Goal: Information Seeking & Learning: Learn about a topic

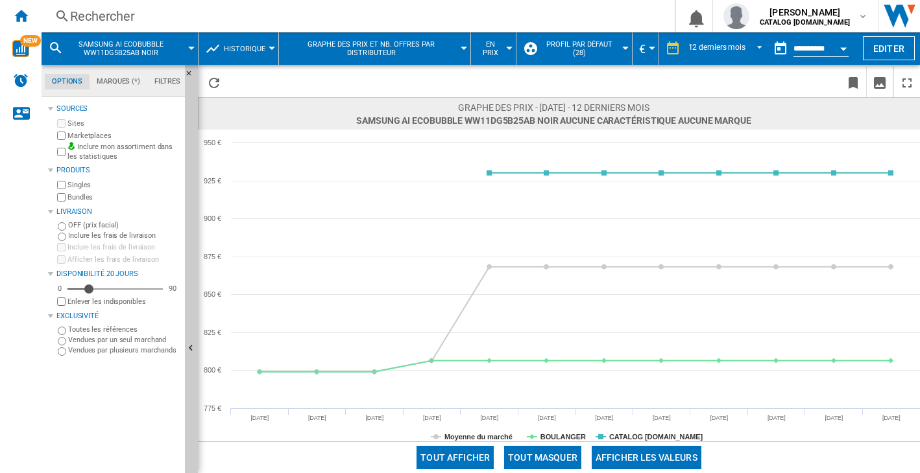
click at [107, 12] on div "Rechercher" at bounding box center [355, 16] width 571 height 18
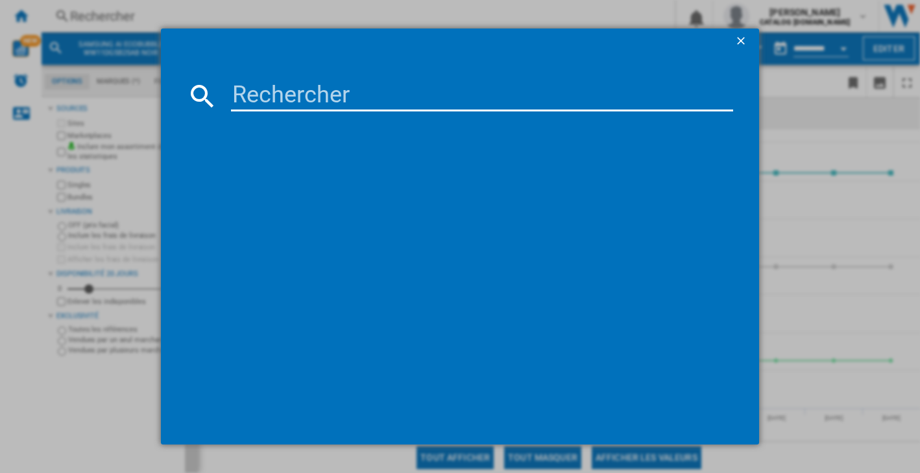
click at [306, 89] on input at bounding box center [482, 95] width 502 height 31
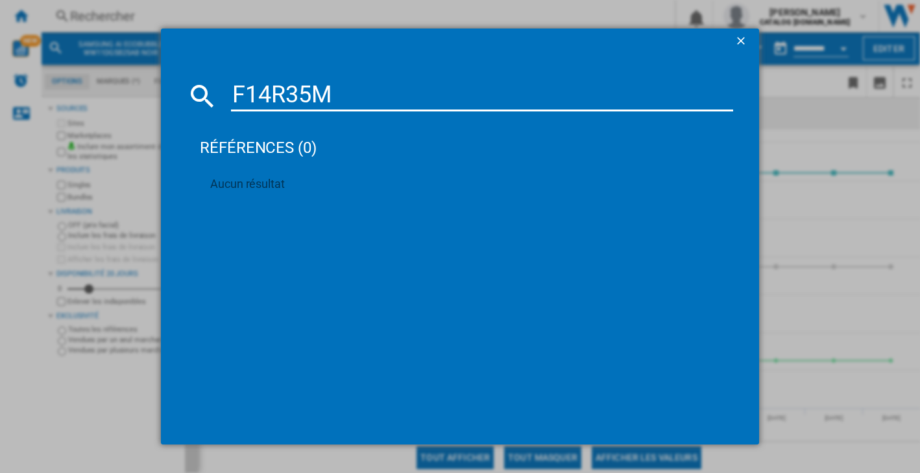
type input "F14R35"
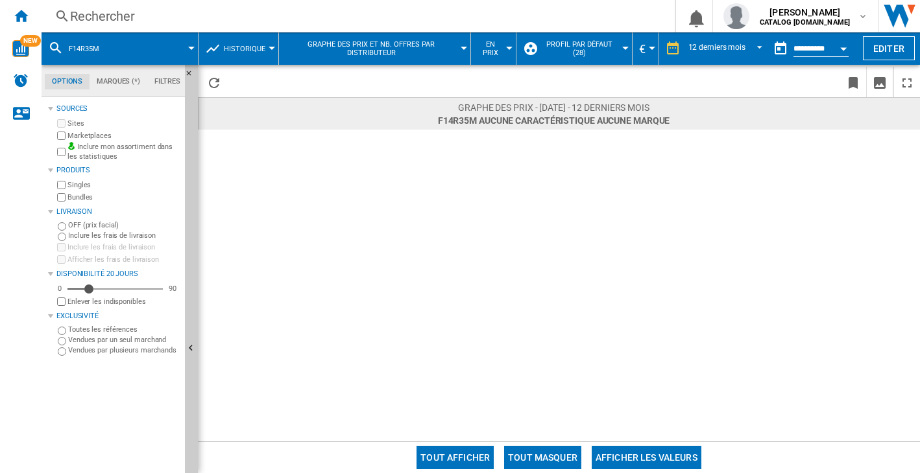
click at [66, 19] on ng-md-icon at bounding box center [62, 16] width 16 height 16
click at [15, 19] on ng-md-icon "Accueil" at bounding box center [21, 16] width 16 height 16
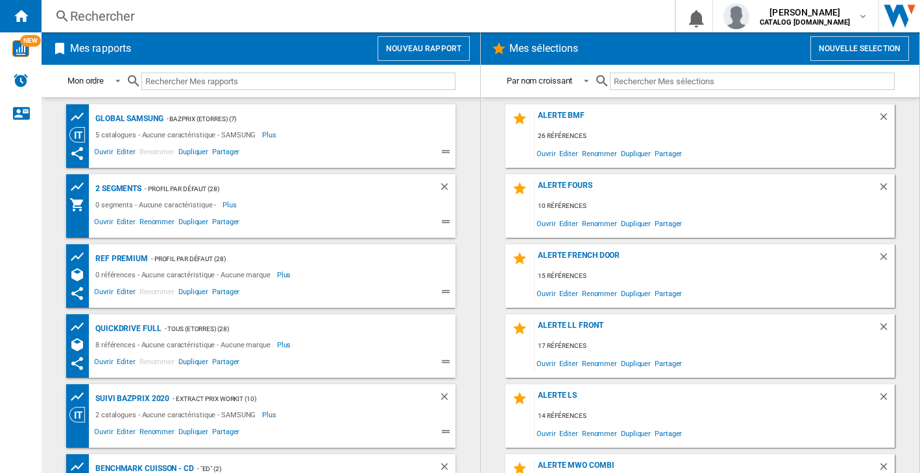
click at [126, 12] on div "Rechercher" at bounding box center [355, 16] width 571 height 18
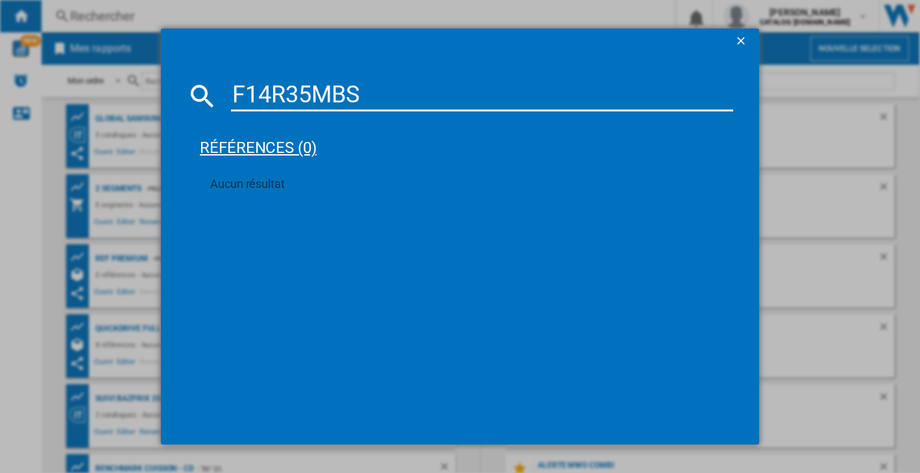
type input "F14R35MBS"
click at [267, 144] on div "références (0)" at bounding box center [466, 142] width 533 height 48
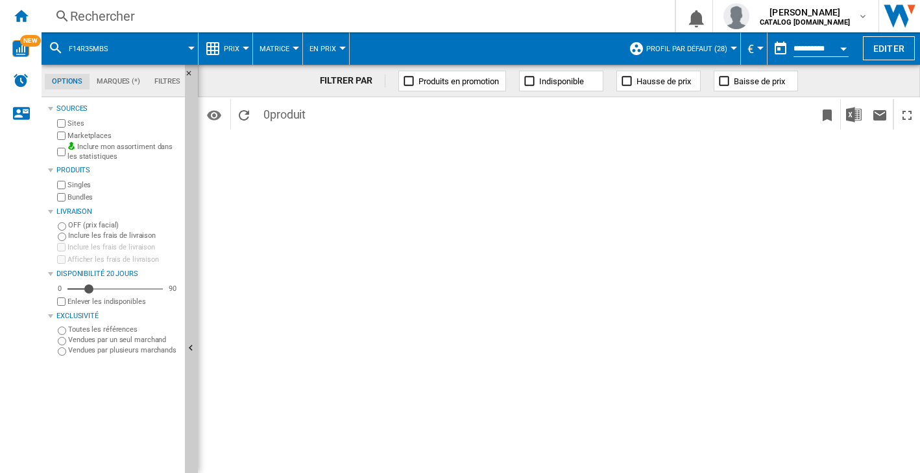
click at [104, 7] on div "Rechercher" at bounding box center [355, 16] width 571 height 18
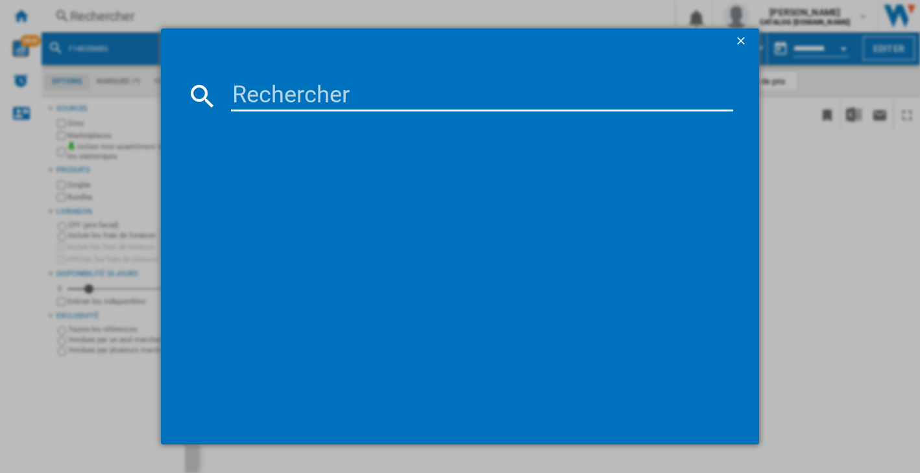
click at [286, 92] on input at bounding box center [482, 95] width 502 height 31
type input "WW11DG5B25ABEF"
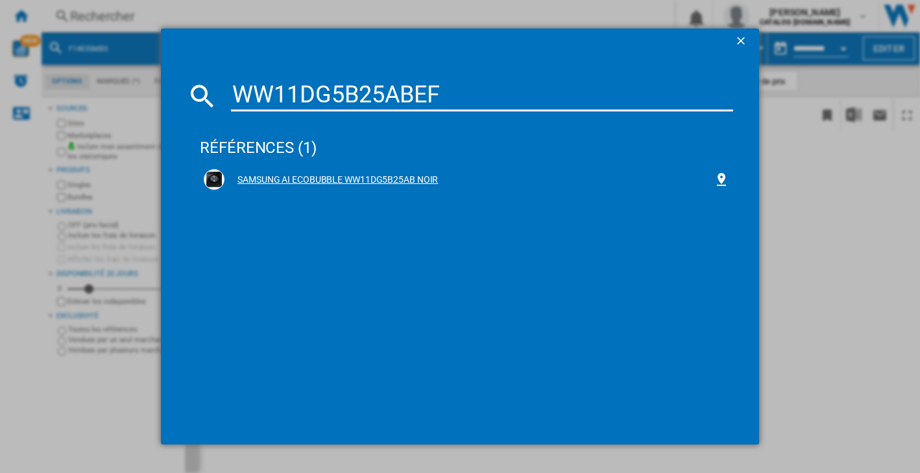
click at [352, 184] on div "SAMSUNG AI ECOBUBBLE WW11DG5B25AB NOIR" at bounding box center [468, 180] width 489 height 13
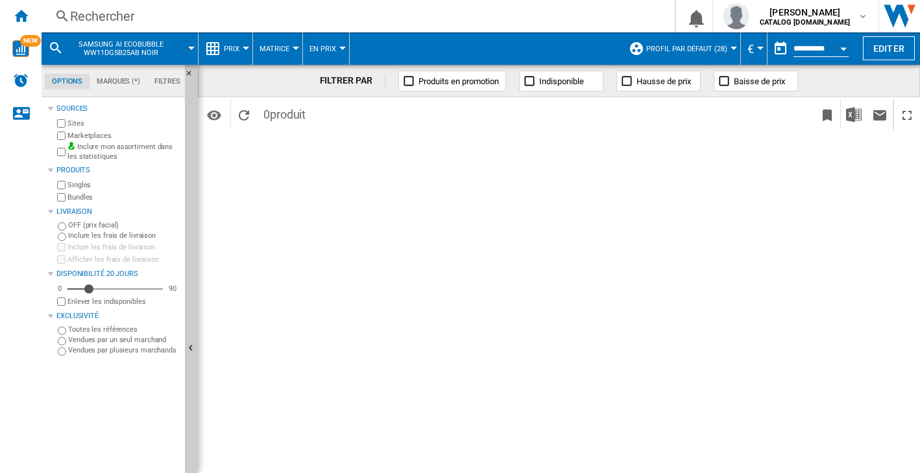
click at [323, 47] on span "En Prix" at bounding box center [322, 49] width 27 height 8
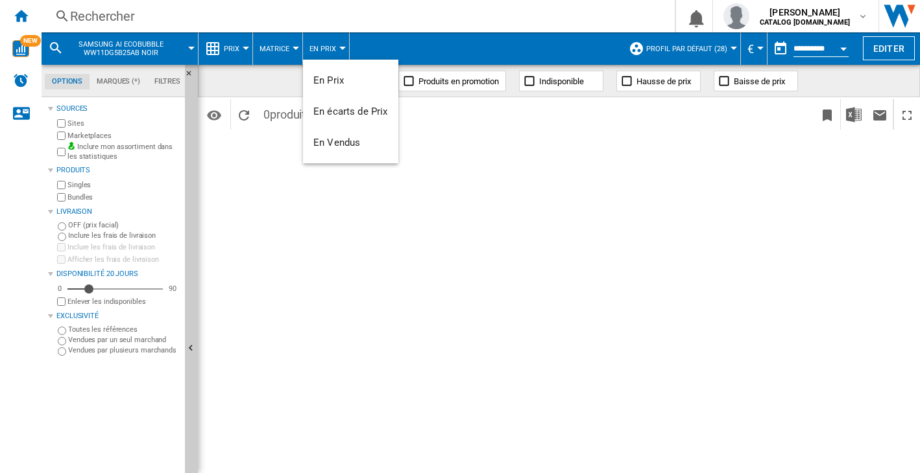
click at [265, 47] on md-backdrop at bounding box center [460, 236] width 920 height 473
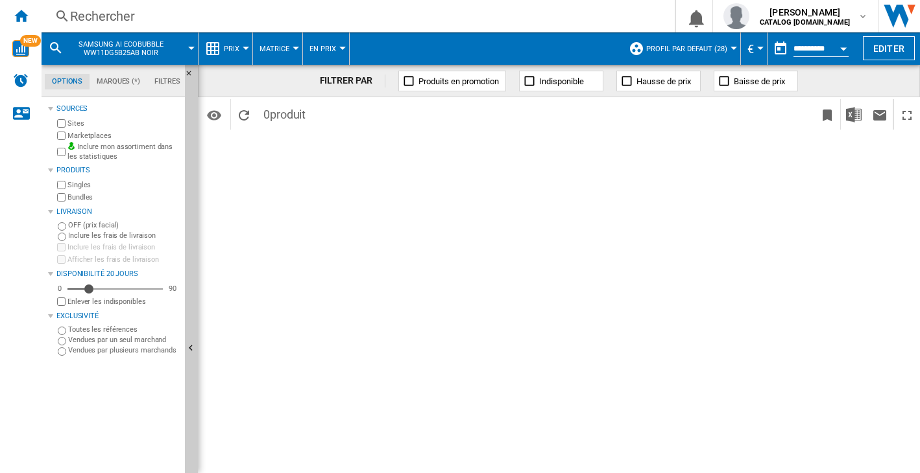
click at [269, 48] on span "Matrice" at bounding box center [274, 49] width 30 height 8
click at [228, 50] on md-backdrop at bounding box center [460, 236] width 920 height 473
click at [228, 50] on span "Prix" at bounding box center [232, 49] width 16 height 8
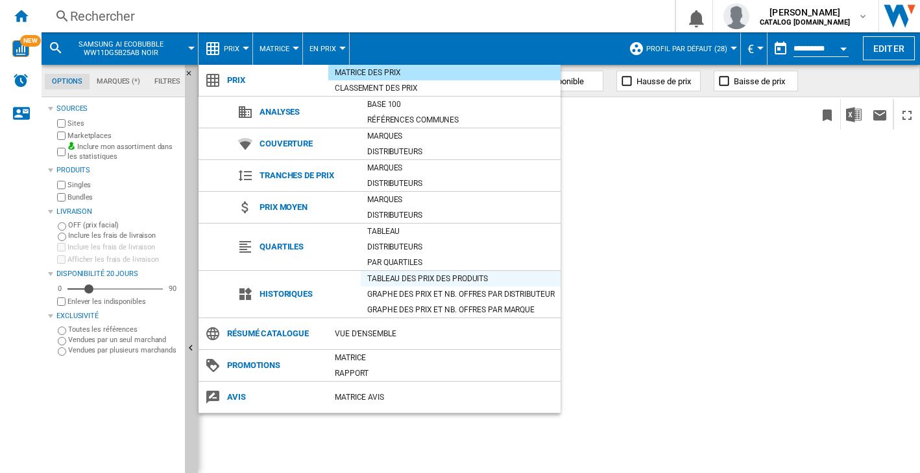
click at [383, 282] on div "Tableau des prix des produits" at bounding box center [461, 278] width 200 height 13
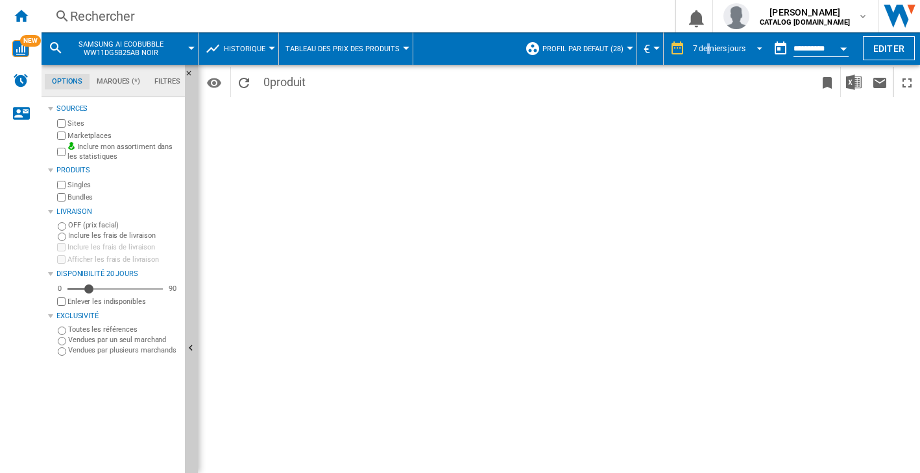
click at [706, 43] on span "7 derniers jours" at bounding box center [719, 48] width 53 height 11
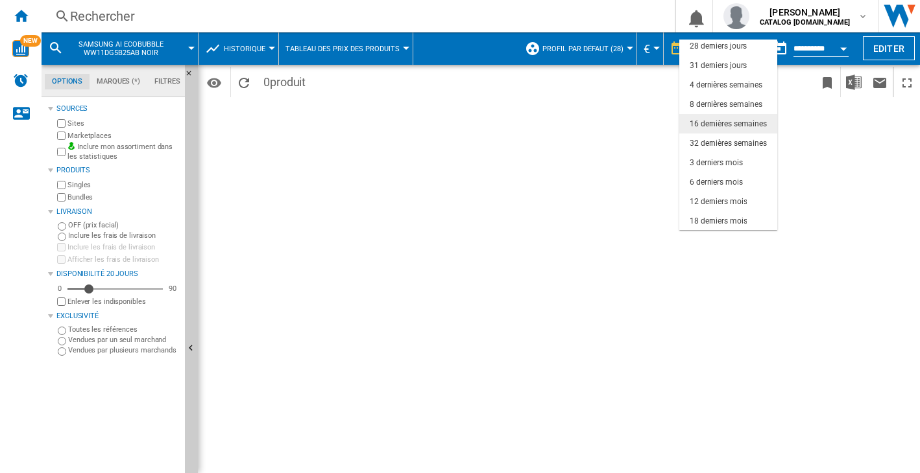
scroll to position [82, 0]
click at [710, 184] on div "6 derniers mois" at bounding box center [715, 181] width 53 height 11
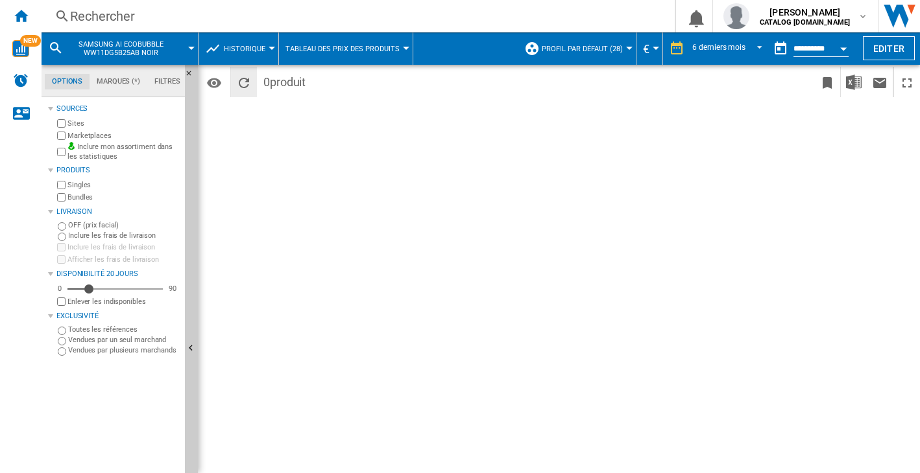
click at [250, 77] on ng-md-icon "Recharger" at bounding box center [244, 83] width 16 height 16
click at [343, 54] on button "Tableau des prix des produits" at bounding box center [345, 48] width 121 height 32
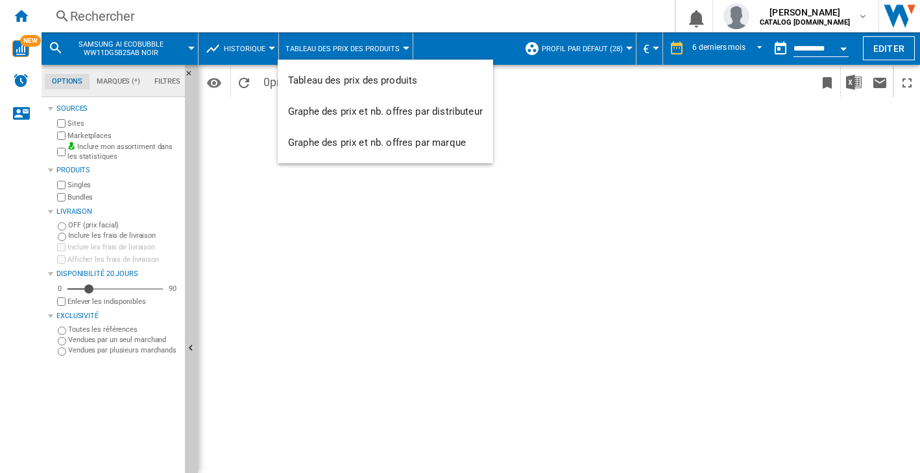
click at [252, 54] on md-backdrop at bounding box center [460, 236] width 920 height 473
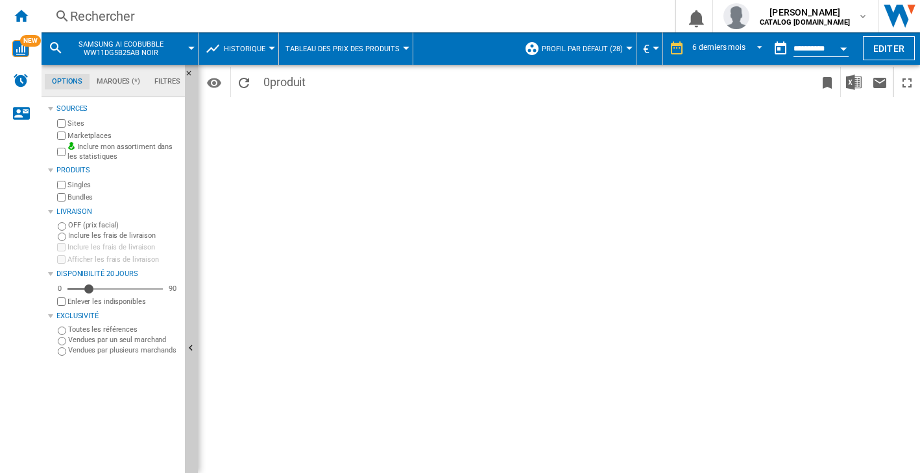
click at [252, 47] on span "Historique" at bounding box center [245, 49] width 42 height 8
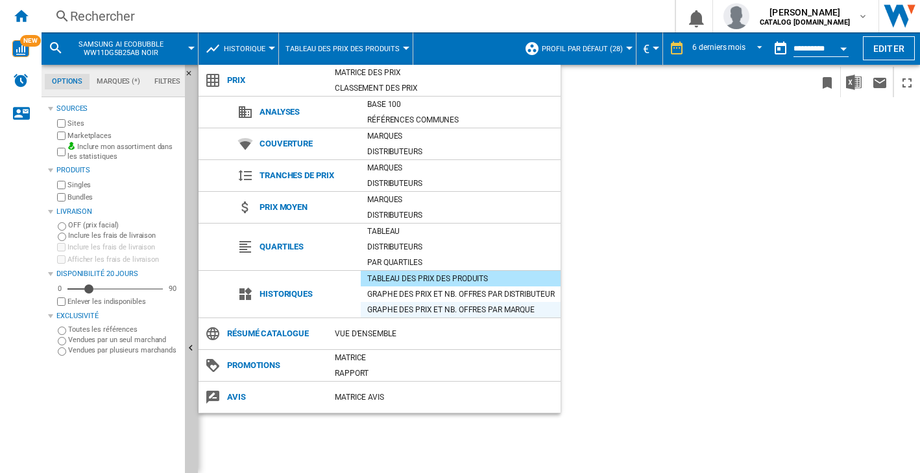
click at [410, 302] on div "Graphe des prix et nb. offres par marque" at bounding box center [461, 310] width 200 height 16
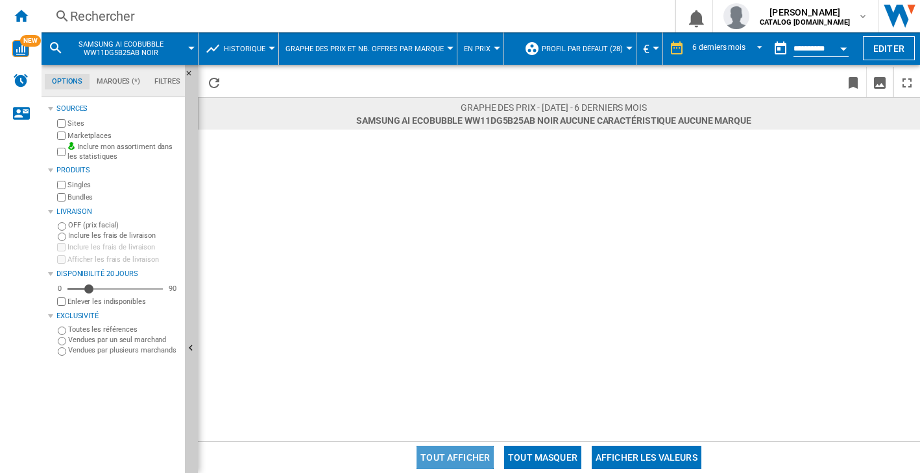
click at [456, 457] on button "Tout afficher" at bounding box center [454, 457] width 77 height 23
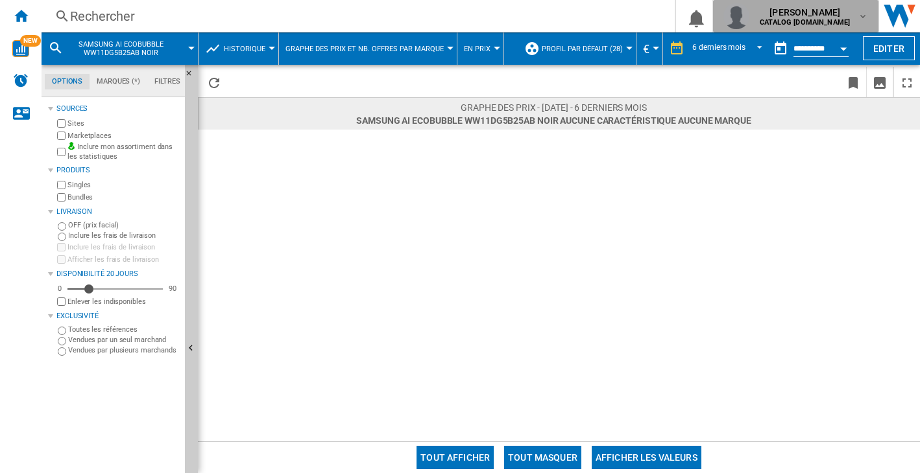
click at [813, 17] on span "[PERSON_NAME]" at bounding box center [804, 12] width 90 height 13
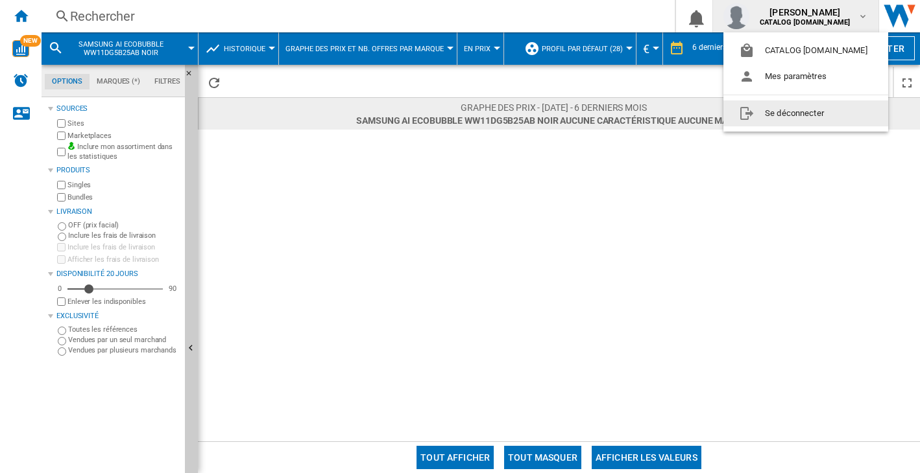
click at [775, 116] on button "Se déconnecter" at bounding box center [805, 114] width 165 height 26
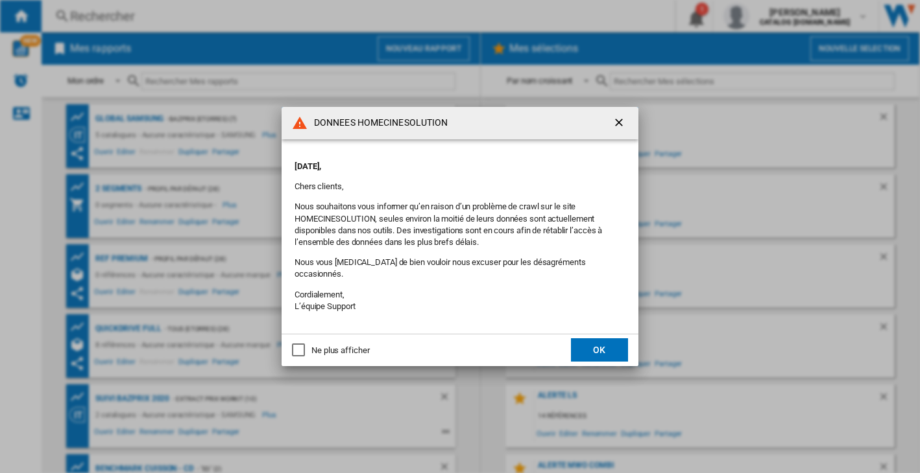
click at [328, 346] on div "Ne plus afficher" at bounding box center [340, 351] width 58 height 12
click at [602, 340] on button "OK" at bounding box center [599, 350] width 57 height 23
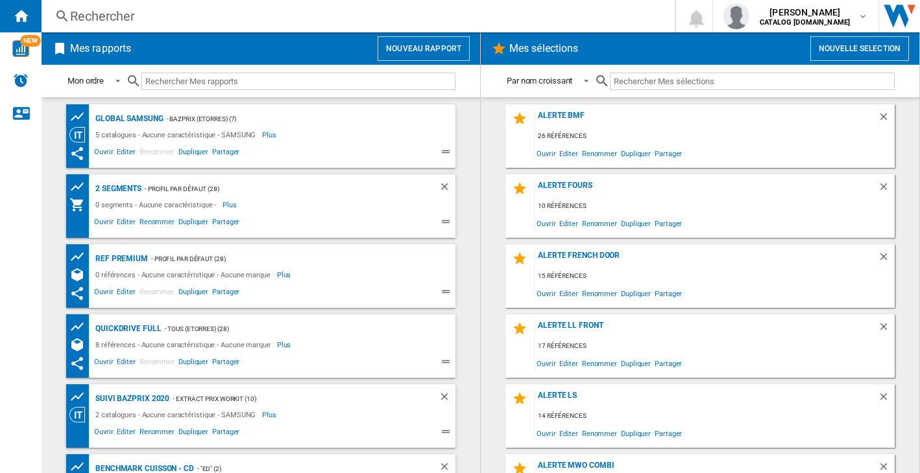
click at [179, 77] on input "text" at bounding box center [298, 82] width 314 height 18
paste input "WW11DG5B25ABEF"
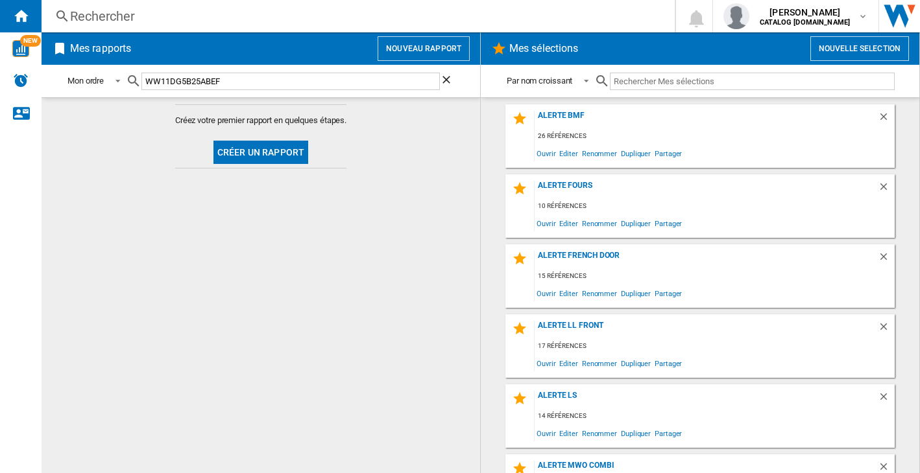
type input "WW11DG5B25ABEF"
click at [111, 16] on div "Rechercher" at bounding box center [355, 16] width 571 height 18
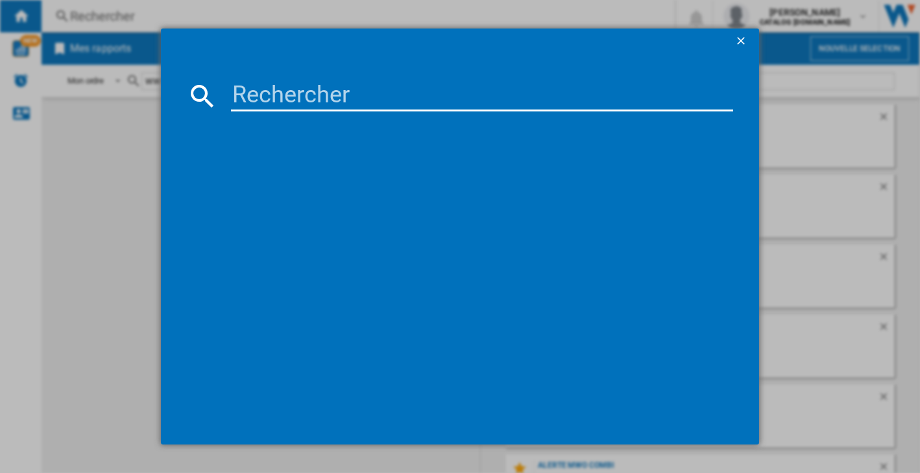
click at [325, 91] on input at bounding box center [482, 95] width 502 height 31
paste input "WW11DG5B25ABEF"
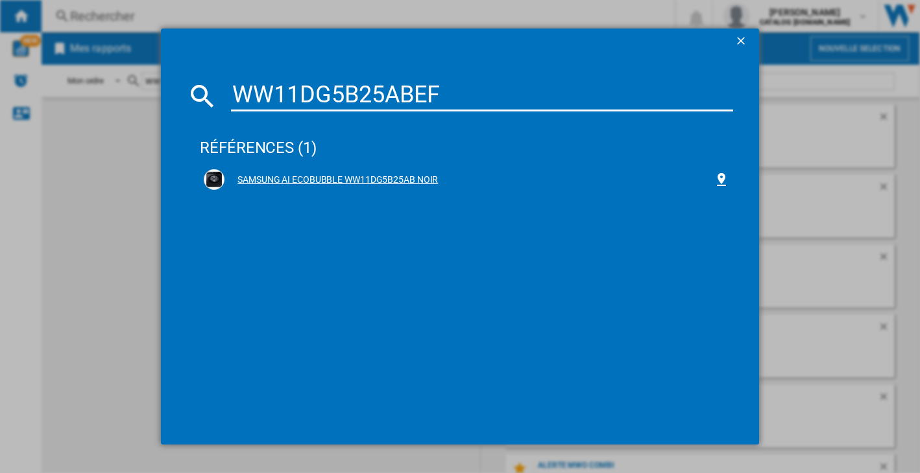
type input "WW11DG5B25ABEF"
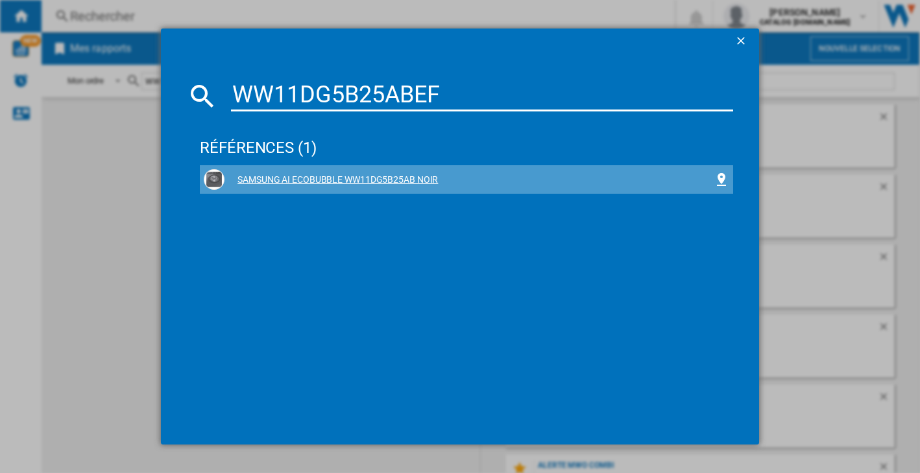
click at [318, 182] on div "SAMSUNG AI ECOBUBBLE WW11DG5B25AB NOIR" at bounding box center [468, 180] width 489 height 13
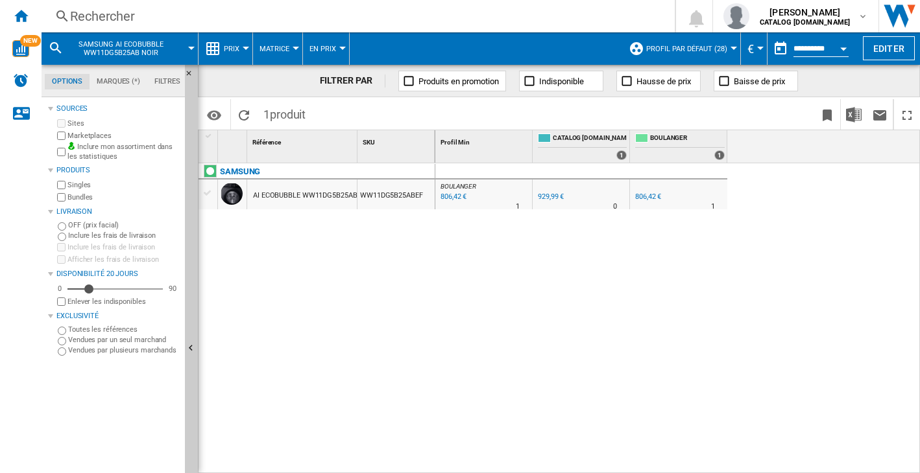
click at [235, 45] on span "Prix" at bounding box center [232, 49] width 16 height 8
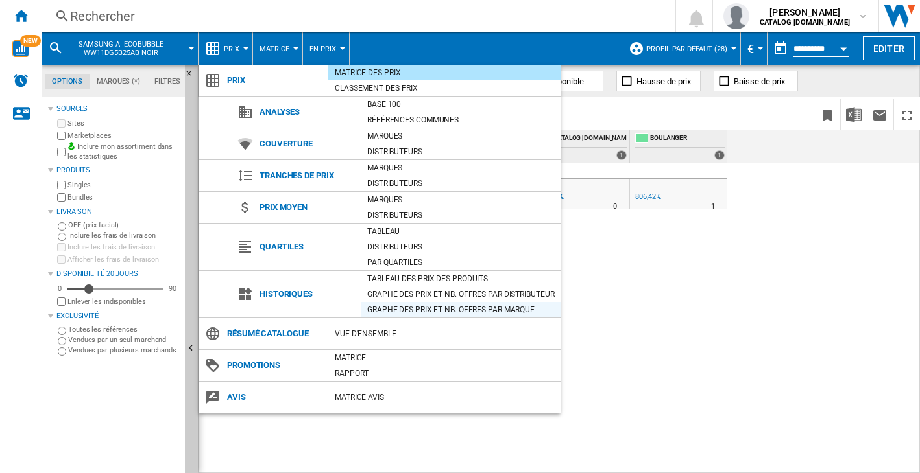
click at [419, 313] on div "Graphe des prix et nb. offres par marque" at bounding box center [461, 310] width 200 height 13
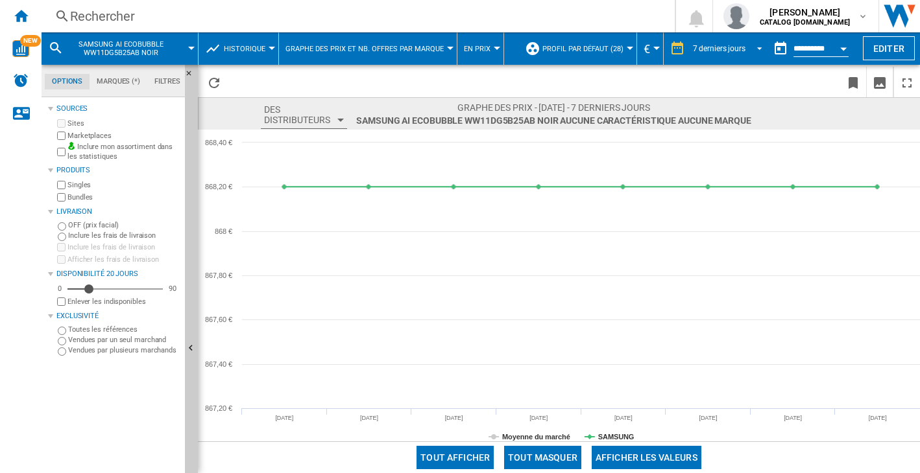
click at [700, 43] on span "7 derniers jours" at bounding box center [719, 48] width 53 height 11
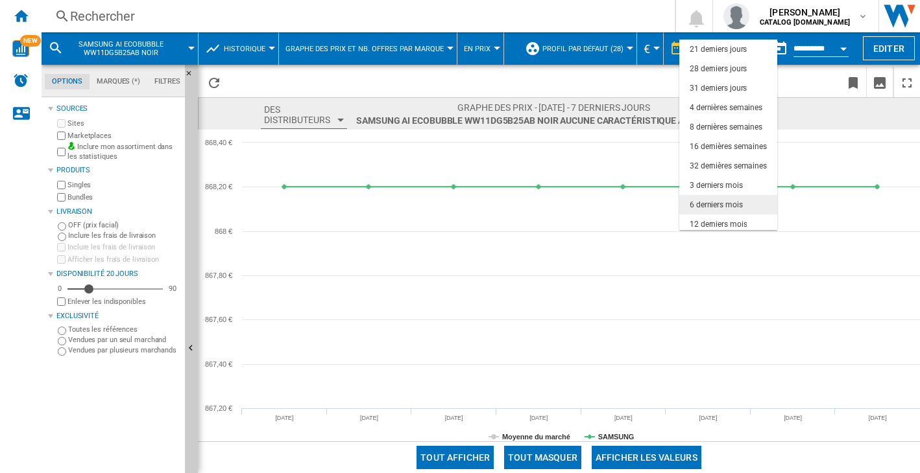
scroll to position [82, 0]
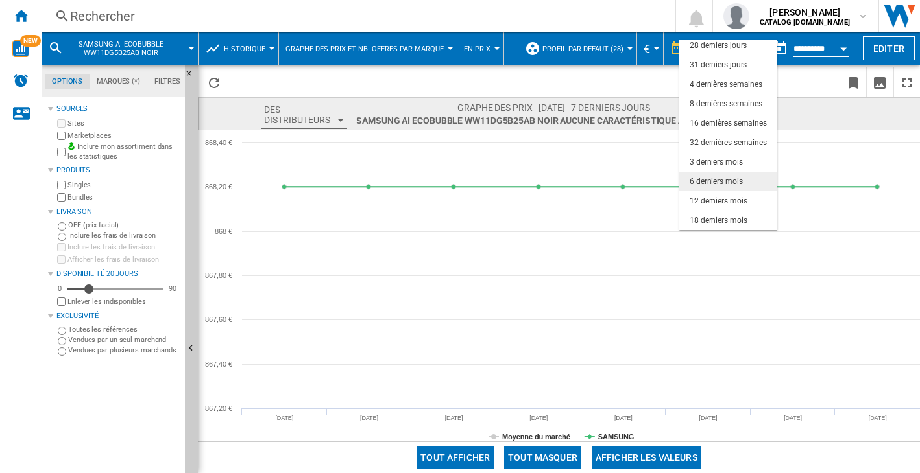
click at [703, 182] on div "6 derniers mois" at bounding box center [715, 181] width 53 height 11
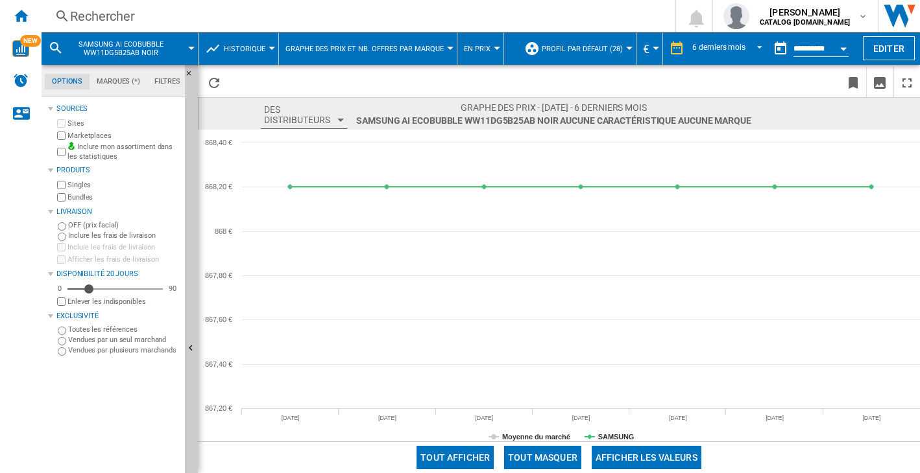
click at [439, 457] on button "Tout afficher" at bounding box center [454, 457] width 77 height 23
click at [616, 434] on tspan "SAMSUNG" at bounding box center [616, 437] width 36 height 8
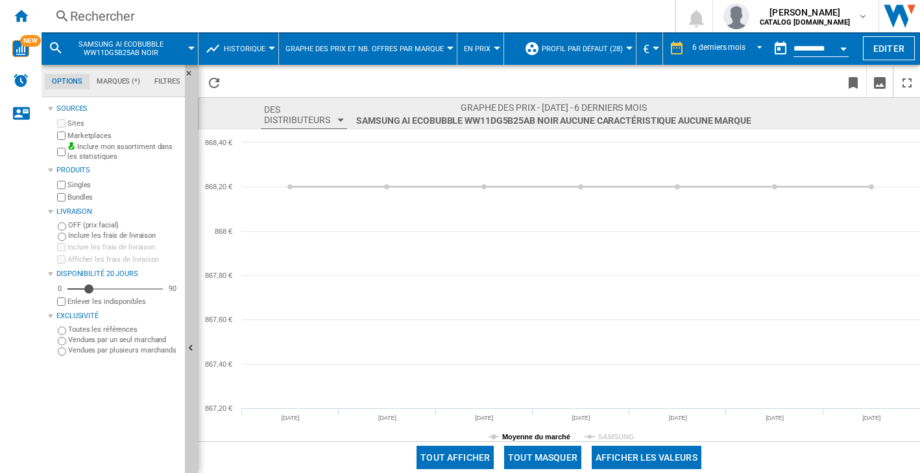
click at [548, 433] on tspan "Moyenne du marché" at bounding box center [536, 437] width 68 height 8
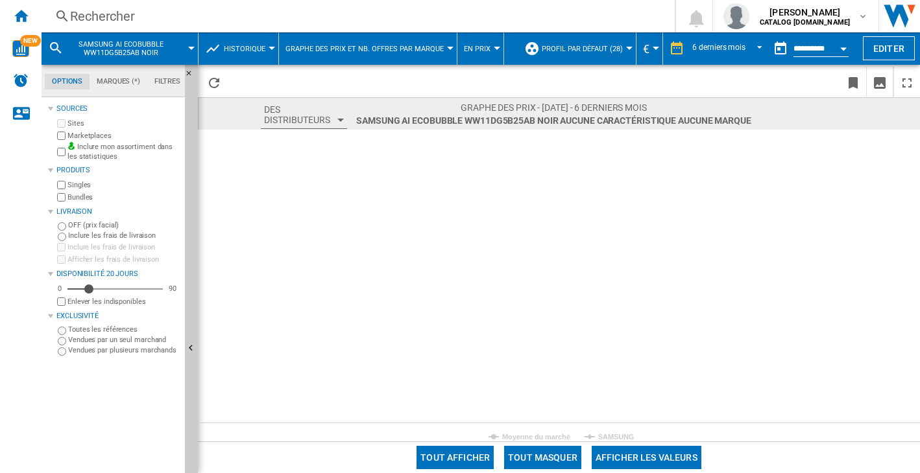
click at [472, 460] on button "Tout afficher" at bounding box center [454, 457] width 77 height 23
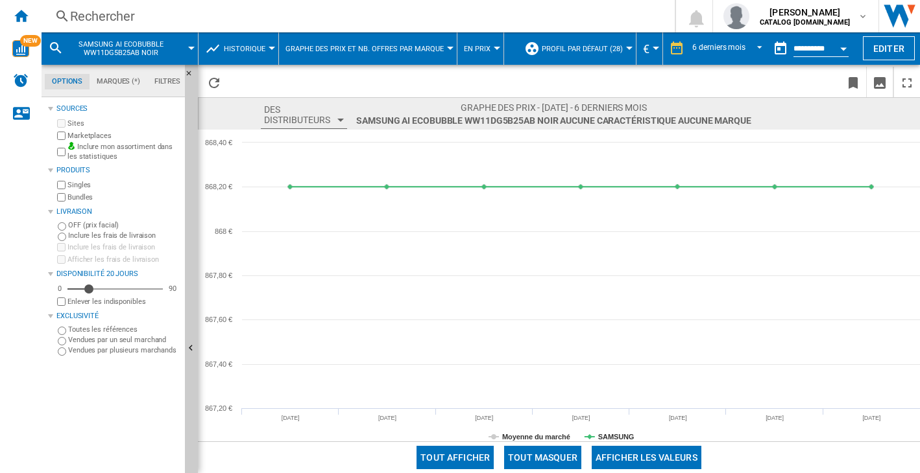
click at [107, 19] on div "Rechercher" at bounding box center [355, 16] width 571 height 18
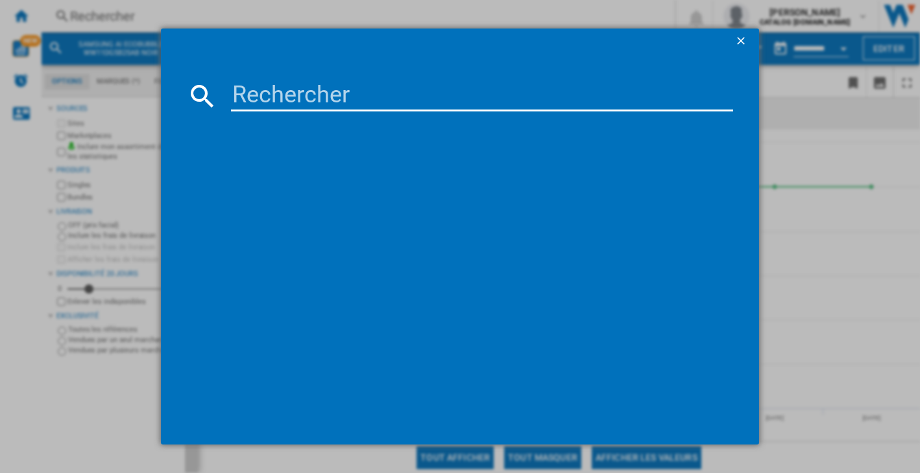
click at [255, 86] on input at bounding box center [482, 95] width 502 height 31
type input "F14R35MBS"
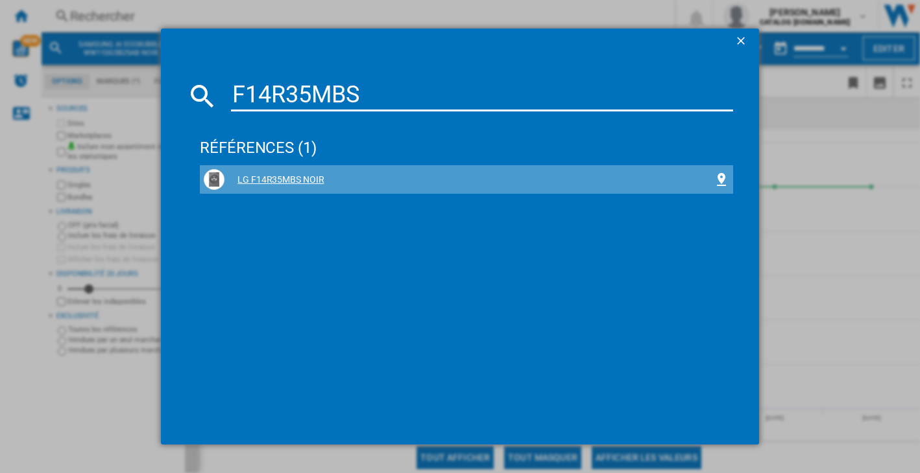
click at [264, 183] on div "LG F14R35MBS NOIR" at bounding box center [468, 180] width 489 height 13
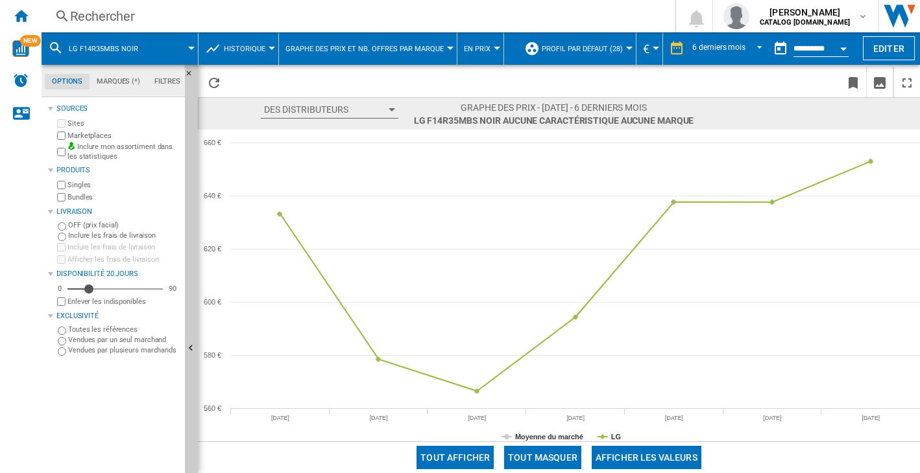
click at [78, 136] on label "Marketplaces" at bounding box center [123, 136] width 112 height 10
click at [446, 465] on button "Tout afficher" at bounding box center [454, 457] width 77 height 23
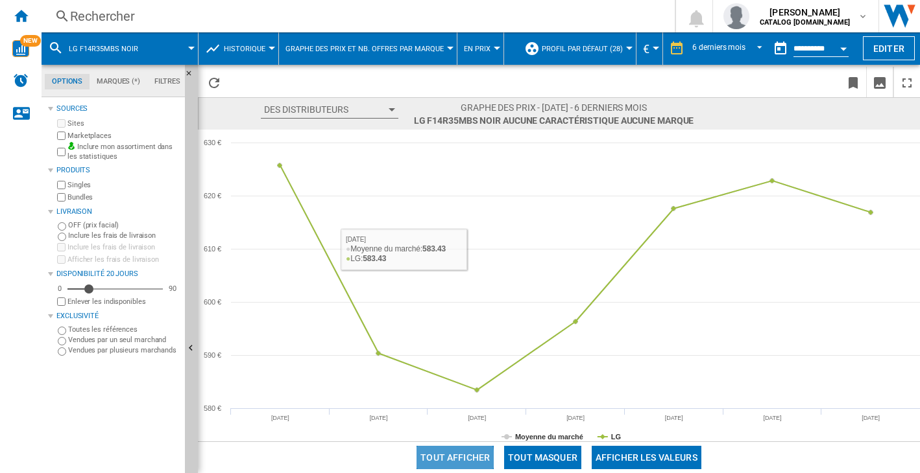
click at [449, 459] on button "Tout afficher" at bounding box center [454, 457] width 77 height 23
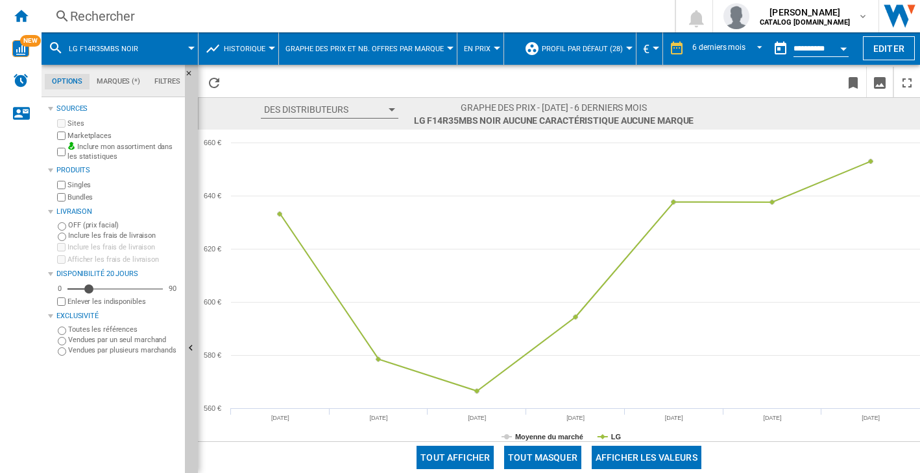
click at [73, 16] on div "Rechercher" at bounding box center [355, 16] width 571 height 18
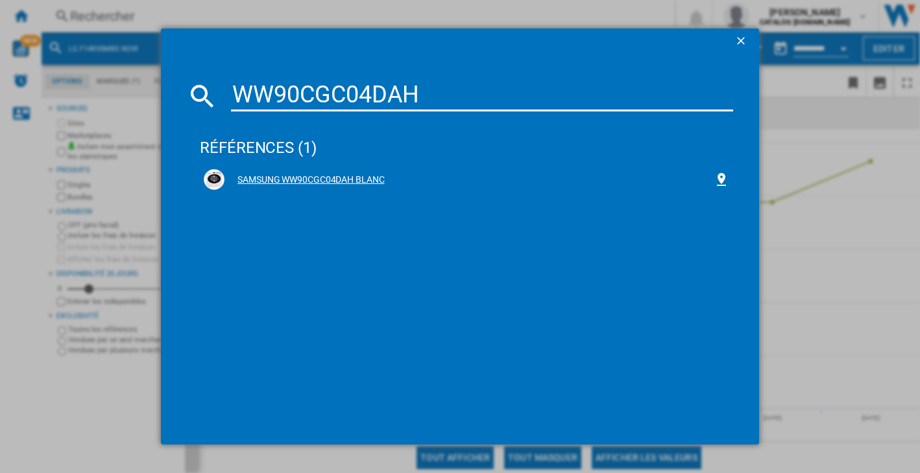
type input "WW90CGC04DAH"
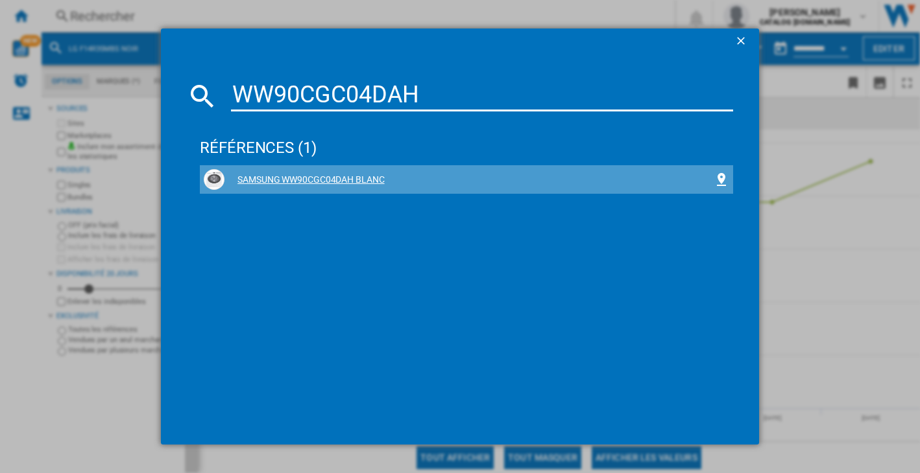
click at [277, 179] on div "SAMSUNG WW90CGC04DAH BLANC" at bounding box center [468, 180] width 489 height 13
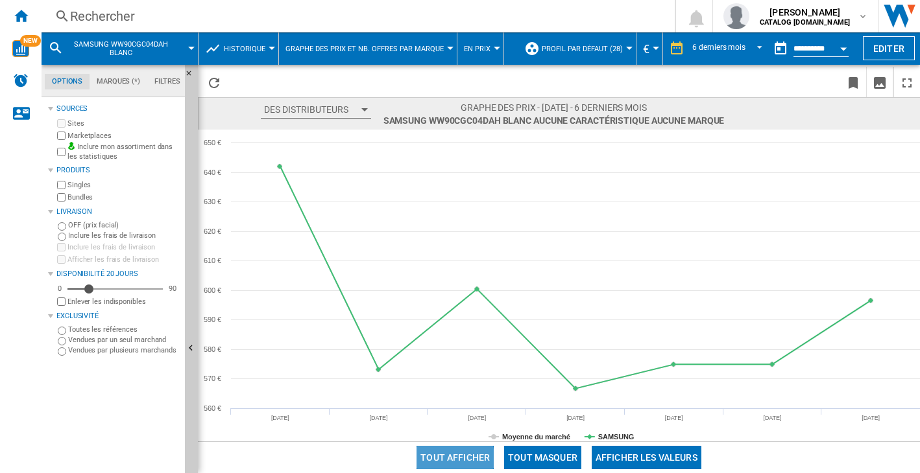
click at [445, 459] on button "Tout afficher" at bounding box center [454, 457] width 77 height 23
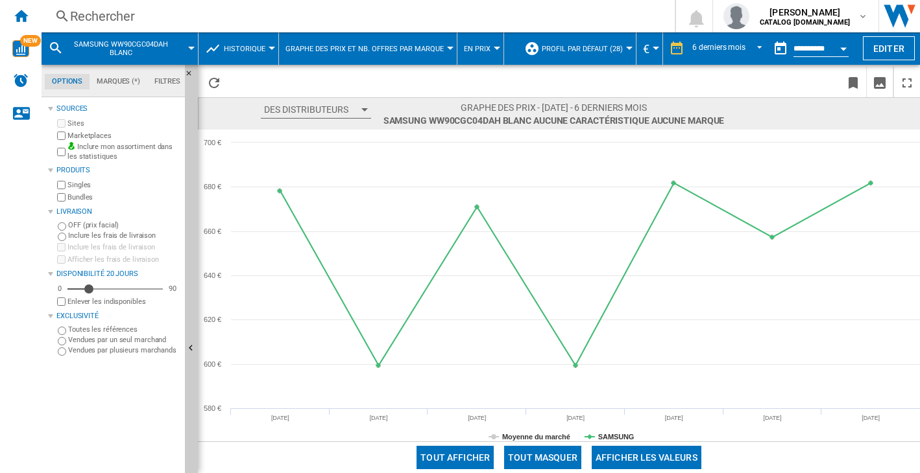
click at [139, 22] on div "Rechercher" at bounding box center [355, 16] width 571 height 18
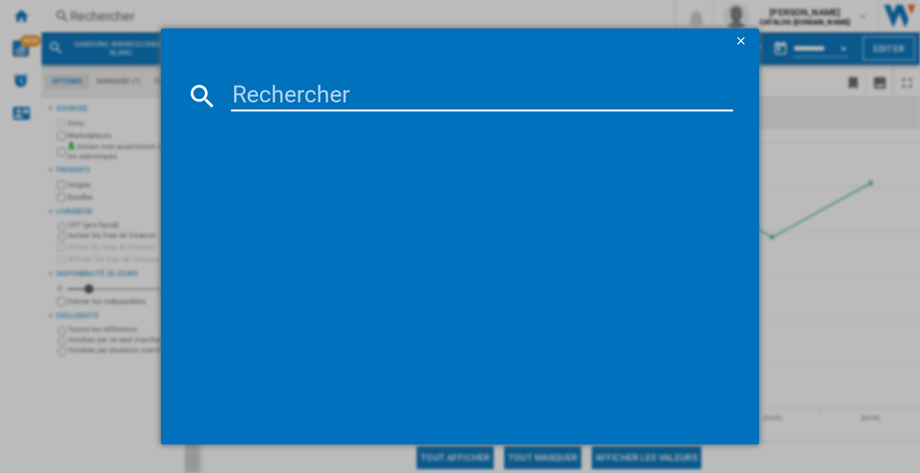
click at [267, 94] on input at bounding box center [482, 95] width 502 height 31
type input "F94N15WHS"
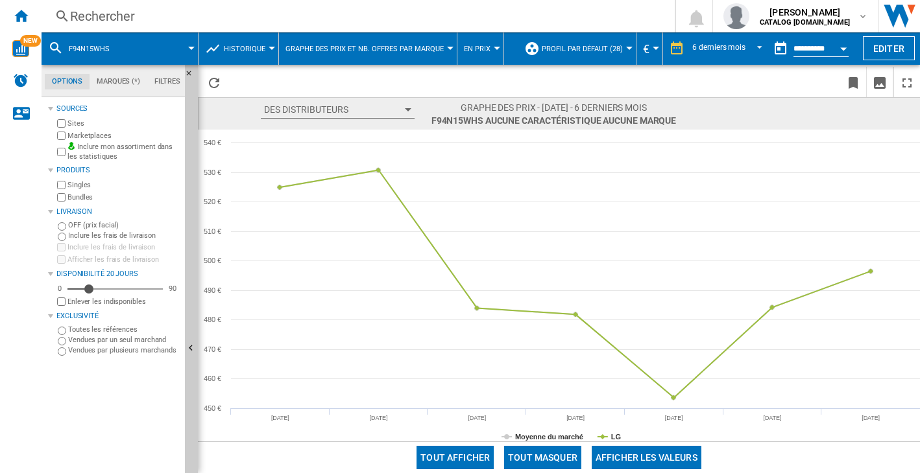
click at [460, 455] on button "Tout afficher" at bounding box center [454, 457] width 77 height 23
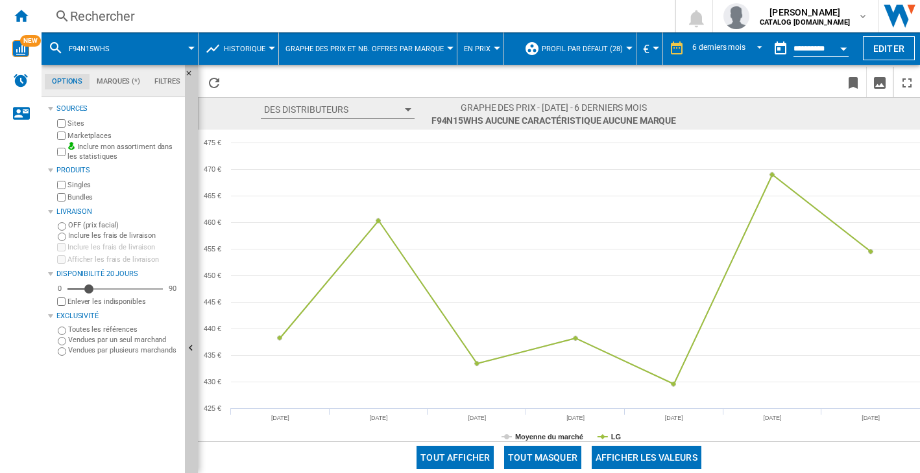
click at [117, 9] on div "Rechercher" at bounding box center [355, 16] width 571 height 18
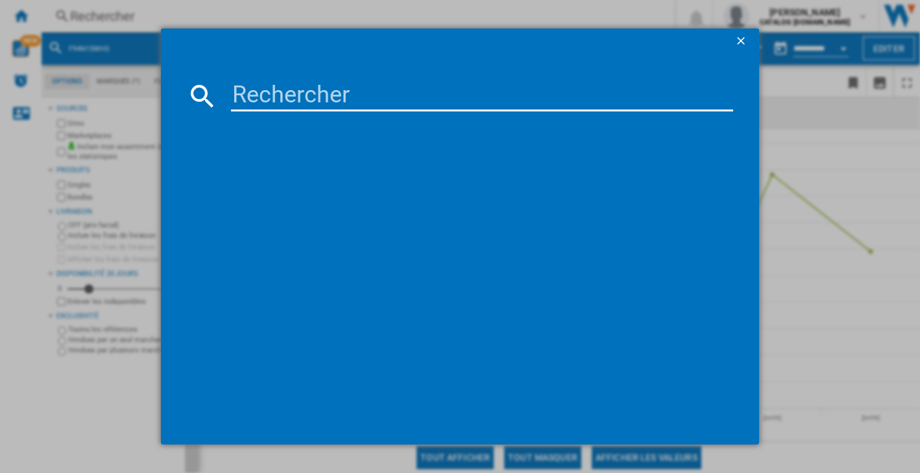
click at [323, 102] on input at bounding box center [482, 95] width 502 height 31
type input "WW80CGC04DAHEF"
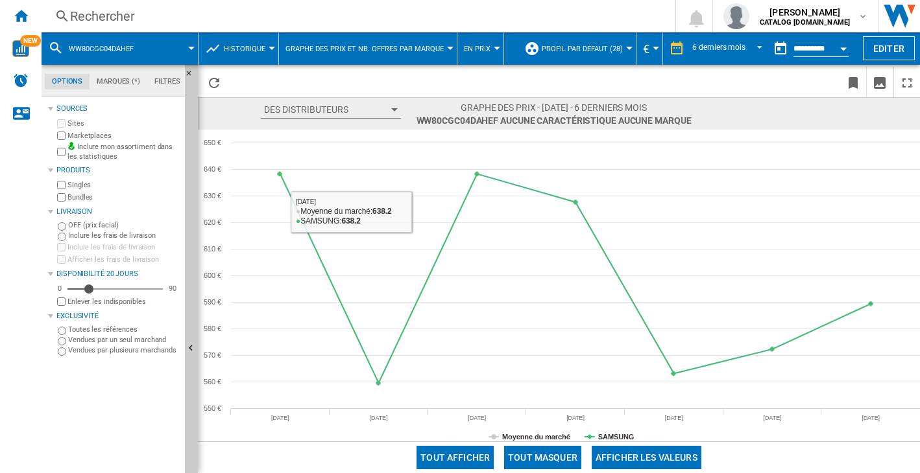
click at [299, 108] on button "Des Distributeurs" at bounding box center [331, 110] width 140 height 18
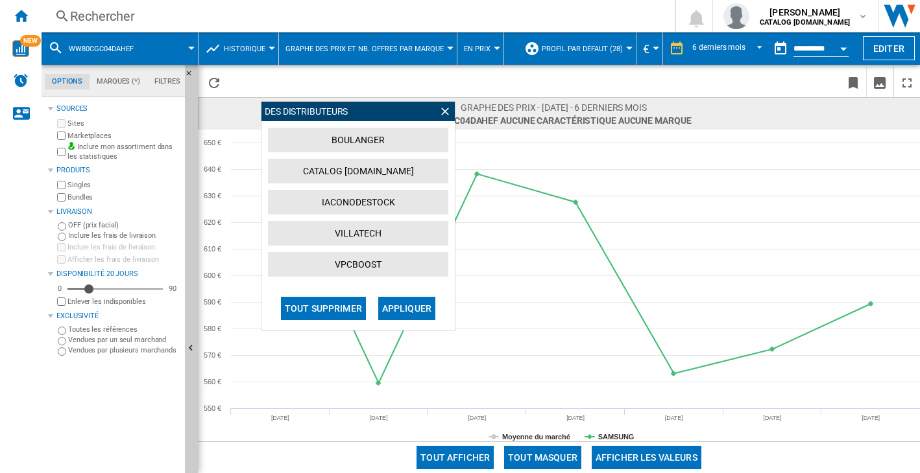
click at [460, 450] on button "Tout afficher" at bounding box center [454, 457] width 77 height 23
click at [645, 457] on button "Afficher les valeurs" at bounding box center [647, 457] width 110 height 23
click at [448, 112] on ng-md-icon at bounding box center [444, 111] width 13 height 13
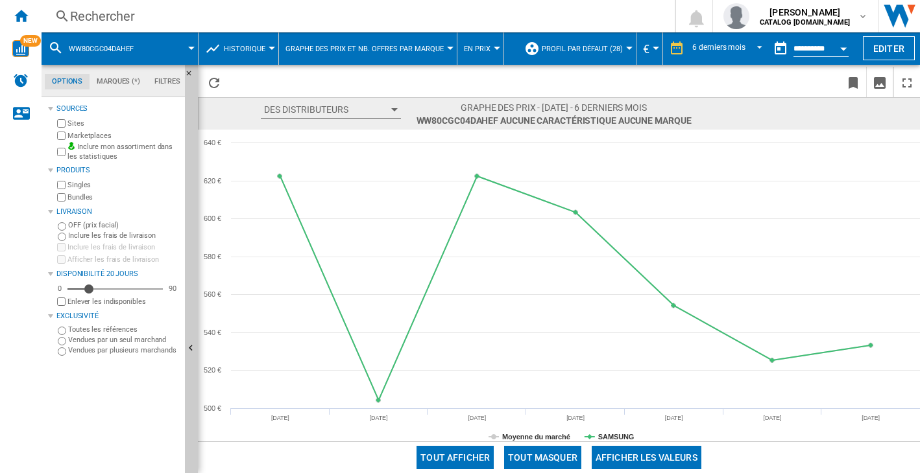
click at [299, 110] on button "Des Distributeurs" at bounding box center [331, 110] width 140 height 18
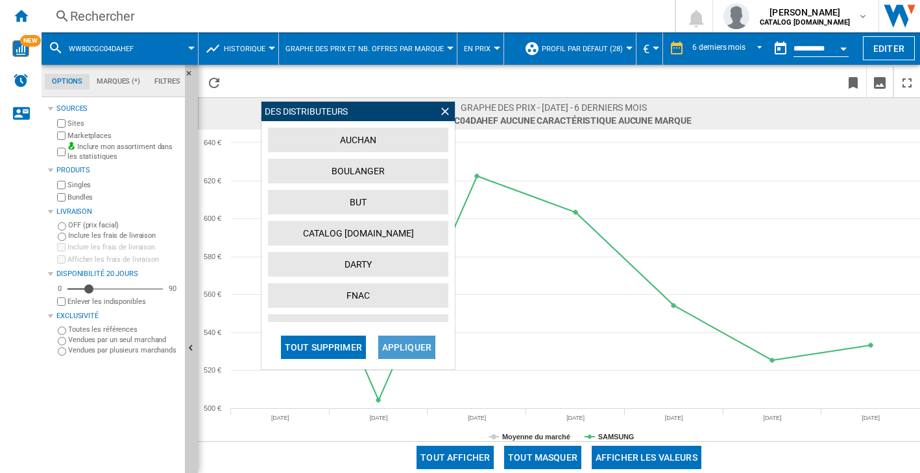
click at [405, 348] on button "Appliquer" at bounding box center [406, 347] width 57 height 23
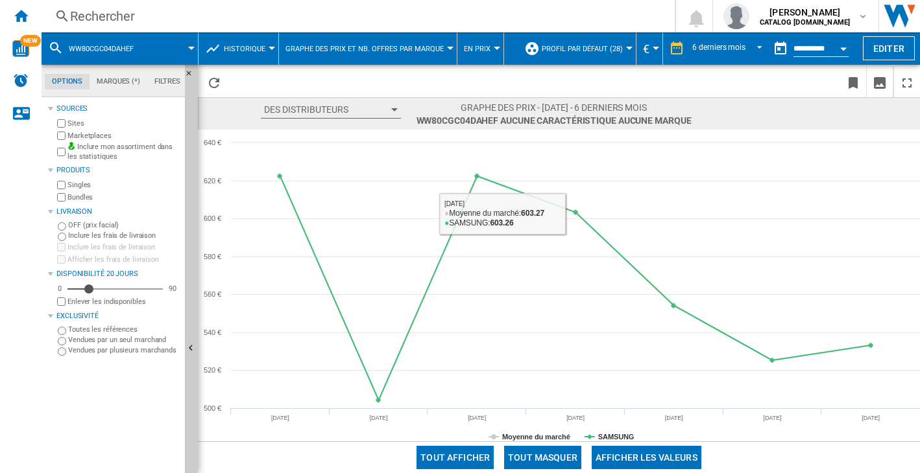
drag, startPoint x: 616, startPoint y: 451, endPoint x: 610, endPoint y: 391, distance: 60.0
click at [616, 451] on button "Afficher les valeurs" at bounding box center [647, 457] width 110 height 23
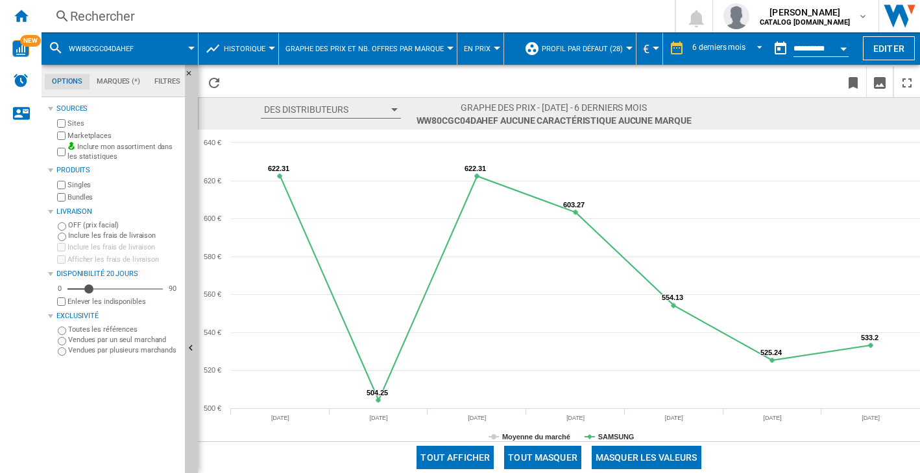
click at [104, 21] on div "Rechercher" at bounding box center [355, 16] width 571 height 18
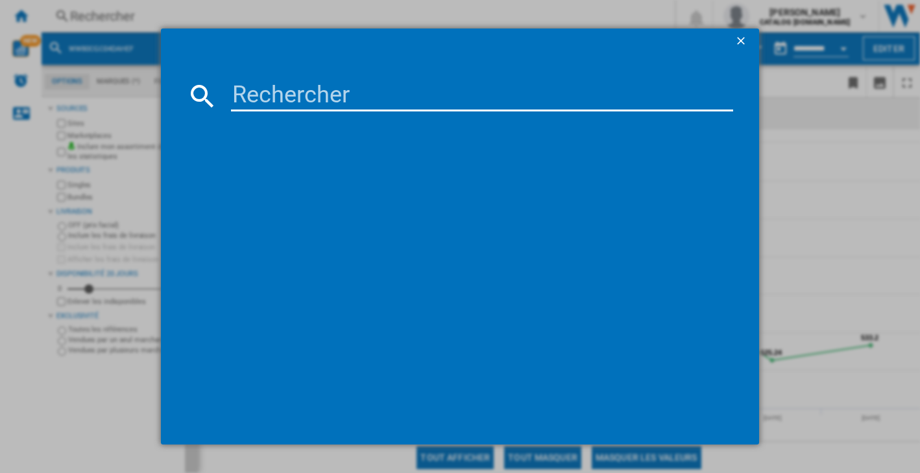
click at [263, 87] on input at bounding box center [482, 95] width 502 height 31
type input "F84N15WHS"
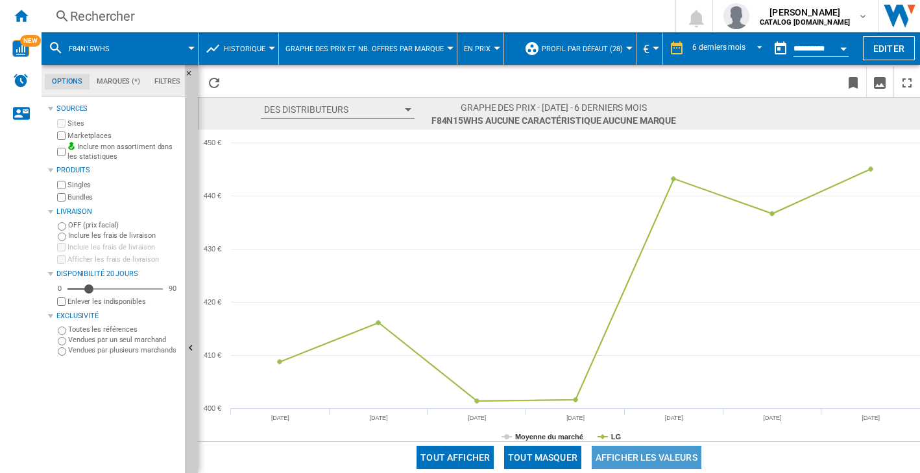
drag, startPoint x: 640, startPoint y: 458, endPoint x: 513, endPoint y: 337, distance: 175.3
click at [640, 459] on button "Afficher les valeurs" at bounding box center [647, 457] width 110 height 23
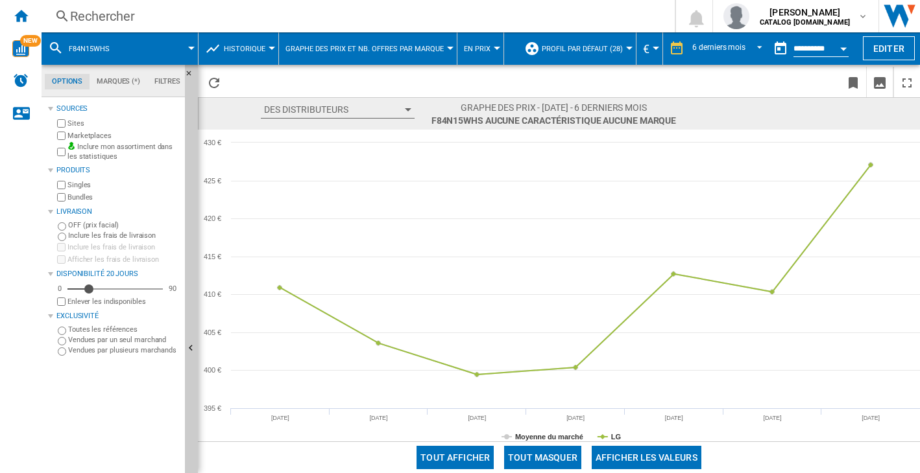
click at [642, 459] on button "Afficher les valeurs" at bounding box center [647, 457] width 110 height 23
click at [367, 99] on div "Des Distributeurs Des Distributeurs [GEOGRAPHIC_DATA] BUT CDISCOUNT CONFORAMA […" at bounding box center [559, 113] width 722 height 32
click at [366, 110] on button "Des Distributeurs" at bounding box center [338, 110] width 154 height 18
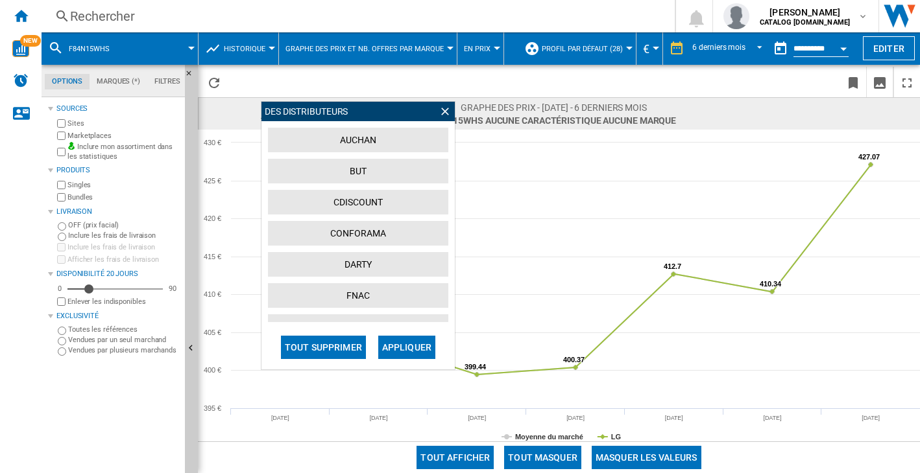
click at [353, 225] on button "CONFORAMA" at bounding box center [358, 233] width 180 height 25
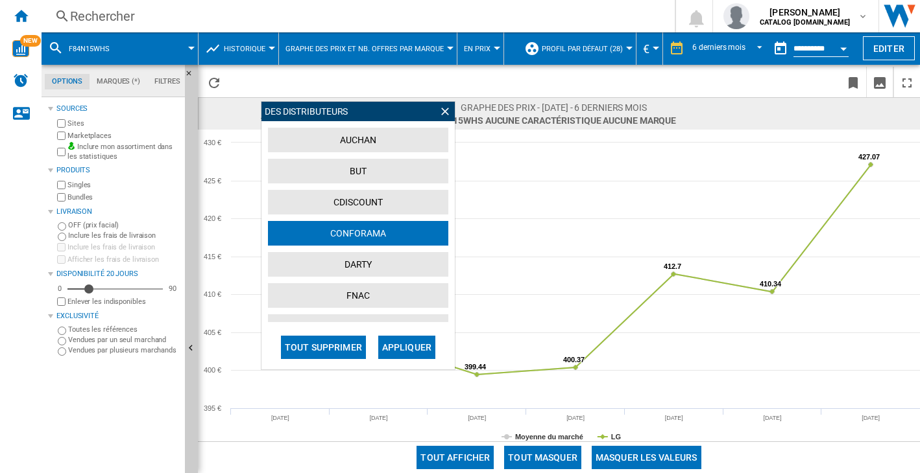
click at [401, 342] on button "Appliquer" at bounding box center [406, 347] width 57 height 23
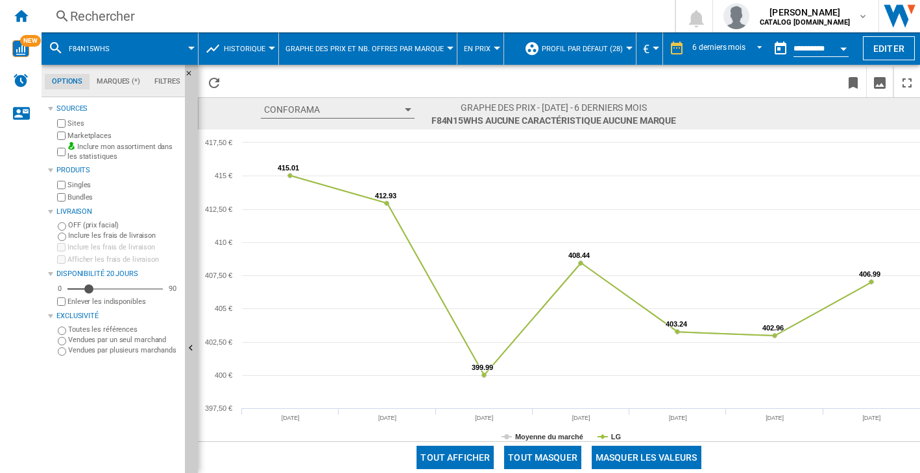
click at [340, 104] on button "CONFORAMA" at bounding box center [338, 110] width 154 height 18
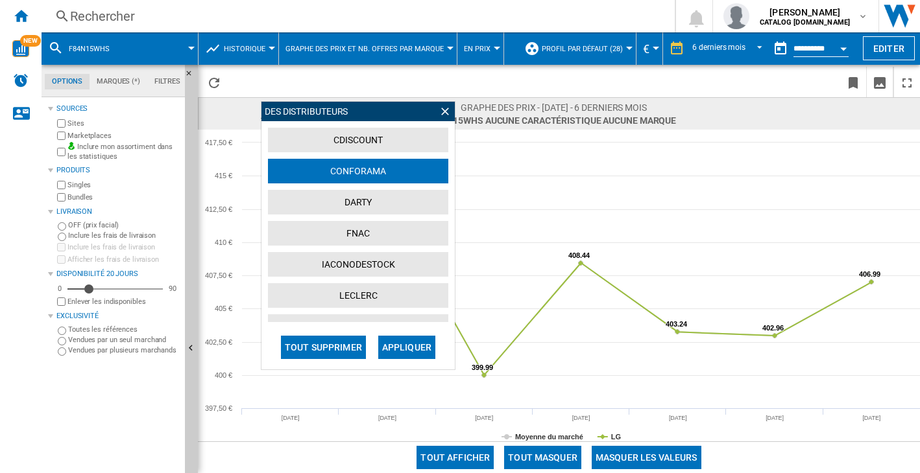
scroll to position [65, 0]
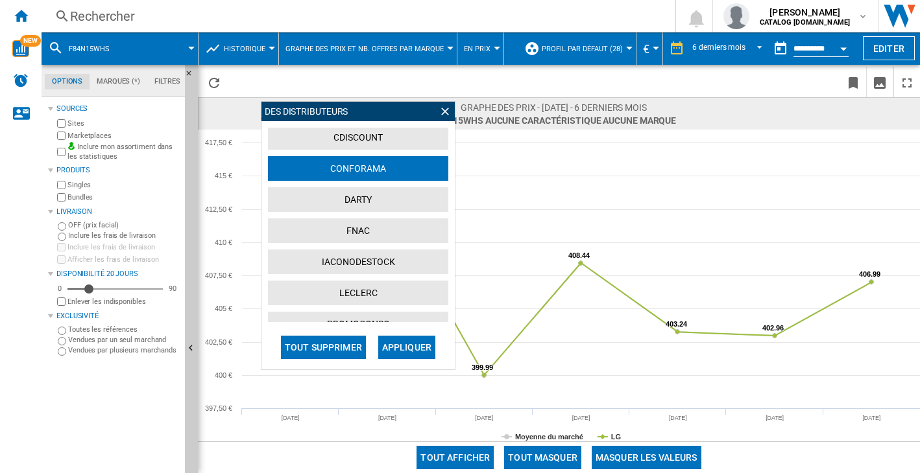
click at [341, 192] on button "DARTY" at bounding box center [358, 199] width 180 height 25
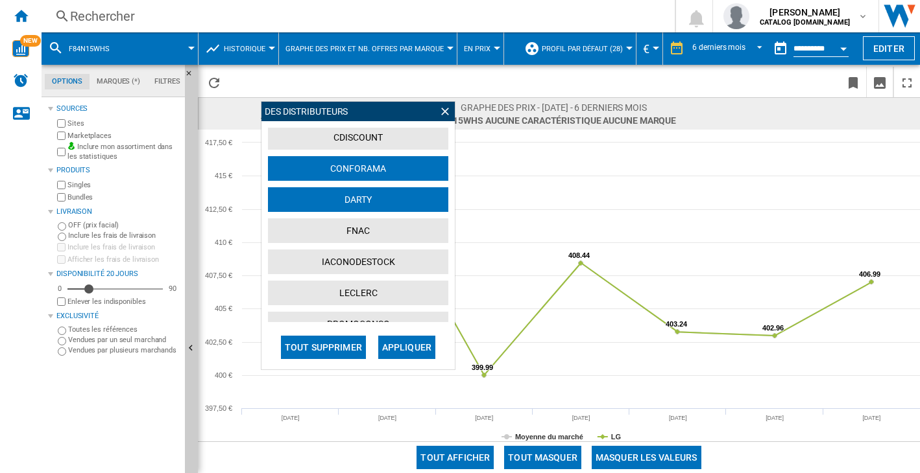
click at [317, 165] on button "CONFORAMA" at bounding box center [358, 168] width 180 height 25
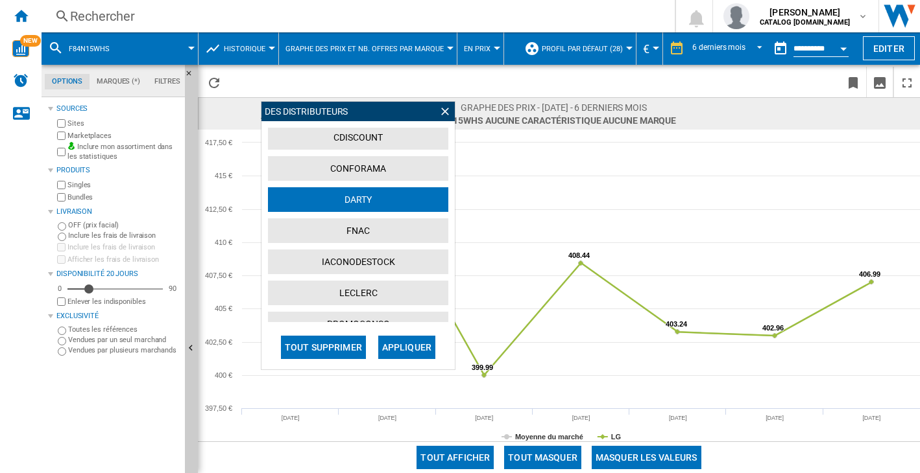
click at [401, 348] on button "Appliquer" at bounding box center [406, 347] width 57 height 23
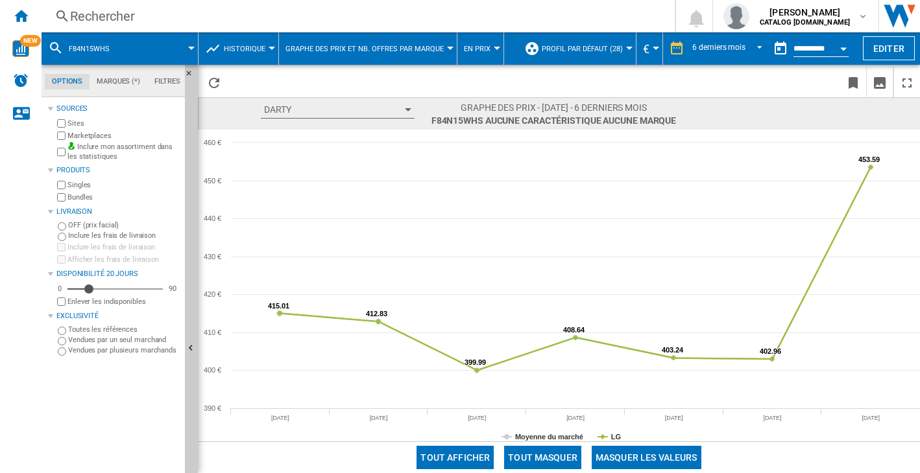
click at [300, 102] on button "DARTY" at bounding box center [338, 110] width 154 height 18
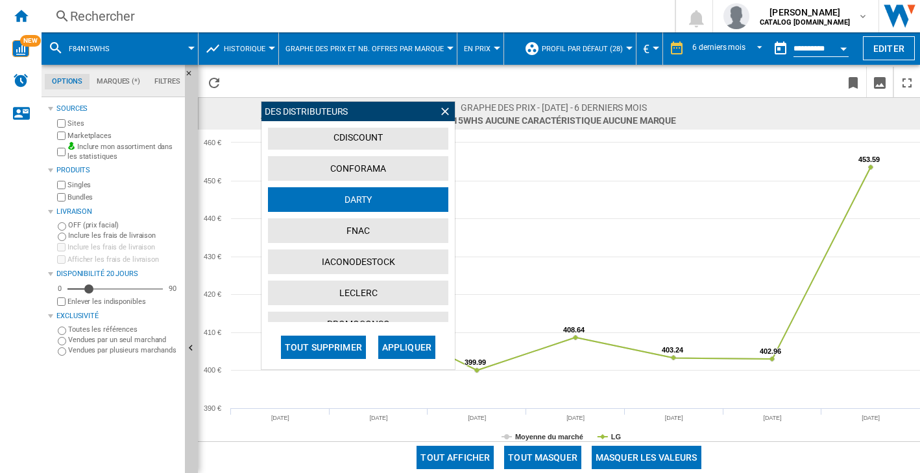
click at [321, 167] on button "CONFORAMA" at bounding box center [358, 168] width 180 height 25
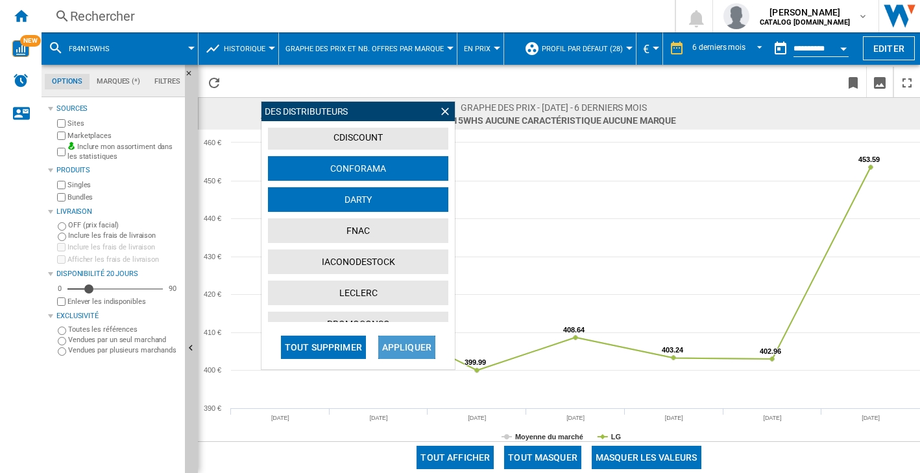
click at [427, 347] on button "Appliquer" at bounding box center [406, 347] width 57 height 23
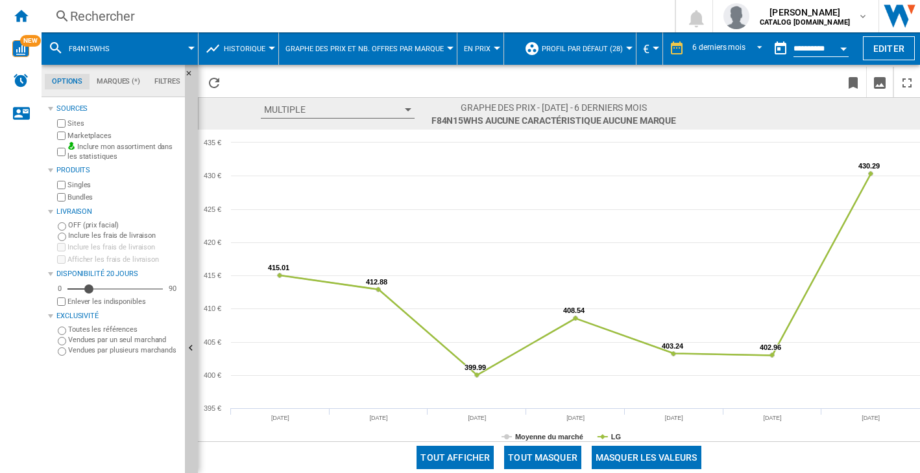
click at [610, 434] on rect at bounding box center [559, 286] width 722 height 312
click at [613, 438] on tspan "LG" at bounding box center [616, 437] width 10 height 8
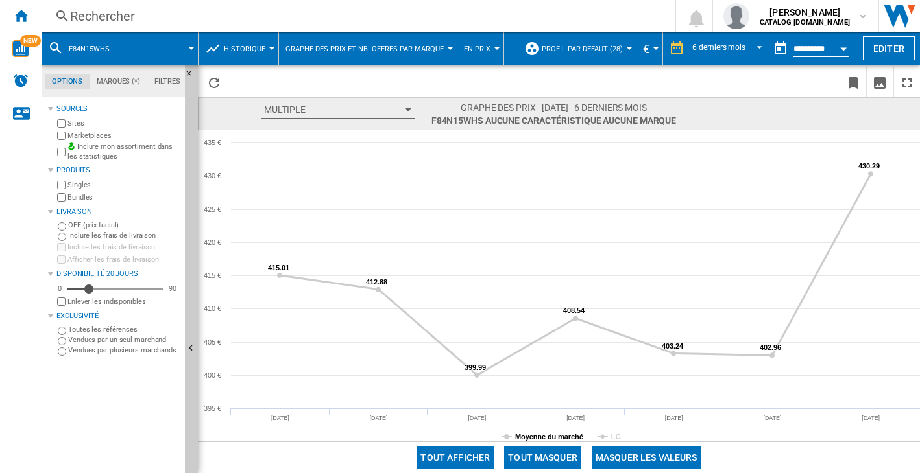
click at [549, 436] on tspan "Moyenne du marché" at bounding box center [549, 437] width 68 height 8
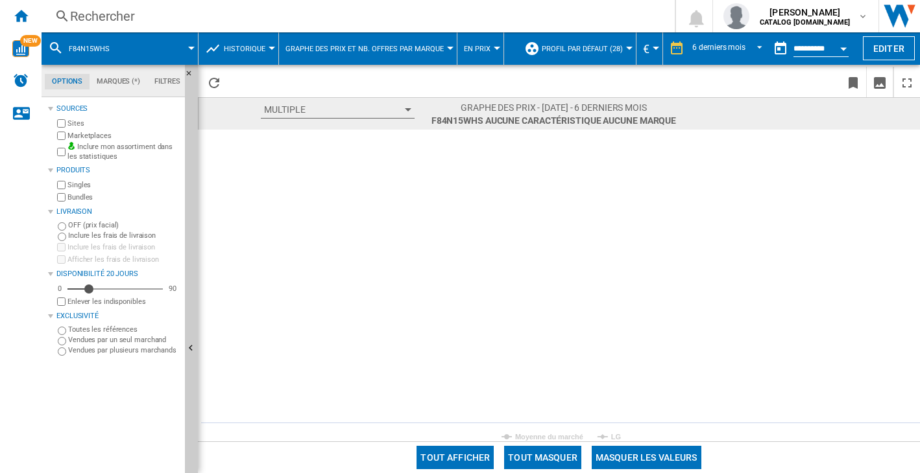
click at [460, 460] on button "Tout afficher" at bounding box center [454, 457] width 77 height 23
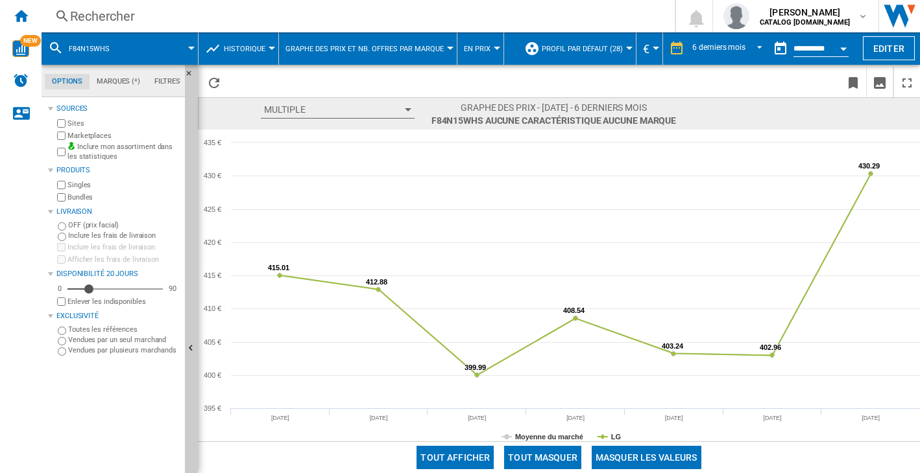
click at [343, 105] on button "Multiple" at bounding box center [338, 110] width 154 height 18
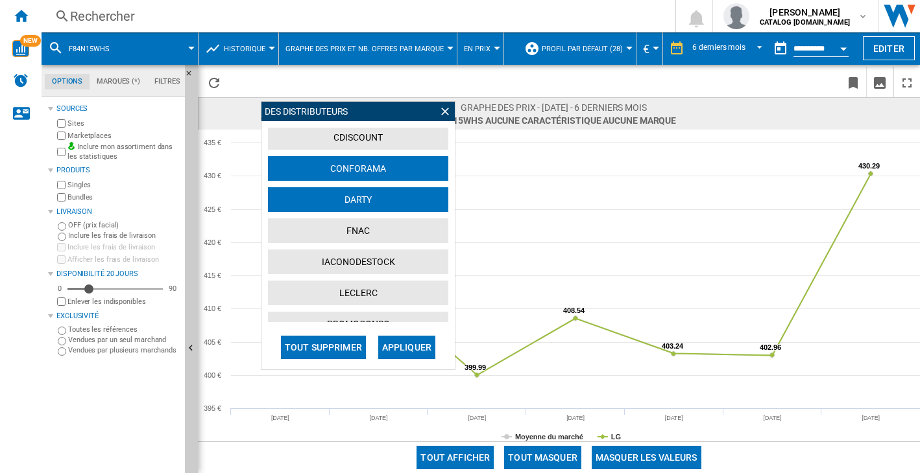
click at [444, 110] on ng-md-icon at bounding box center [444, 111] width 13 height 13
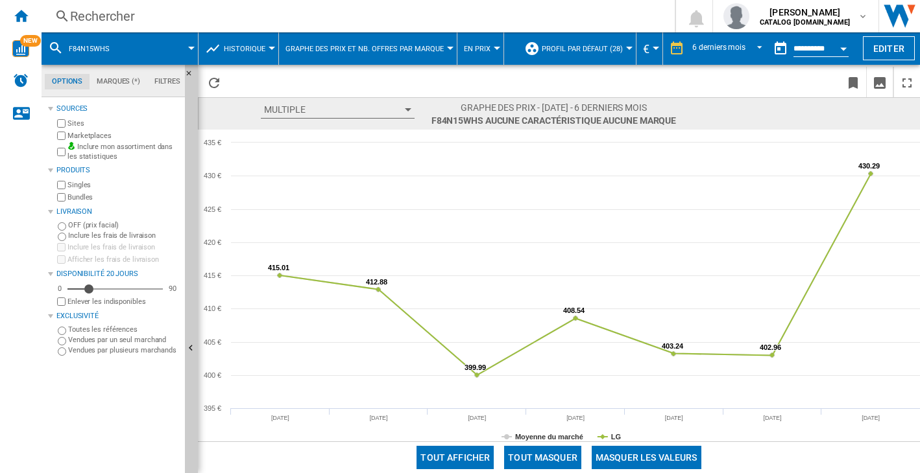
click at [324, 99] on div "Multiple Des Distributeurs [GEOGRAPHIC_DATA] BUT CDISCOUNT CONFORAMA [GEOGRAPHI…" at bounding box center [559, 113] width 722 height 32
click at [328, 110] on button "Multiple" at bounding box center [338, 110] width 154 height 18
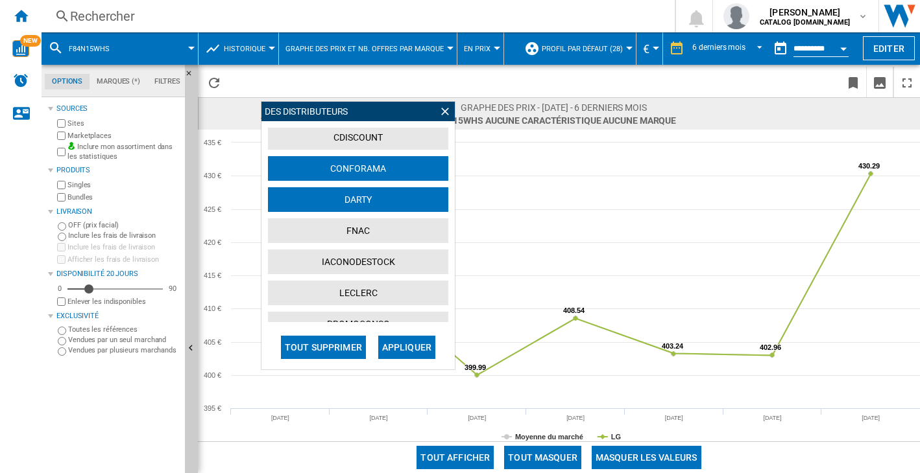
click at [320, 348] on button "Tout supprimer" at bounding box center [323, 347] width 85 height 23
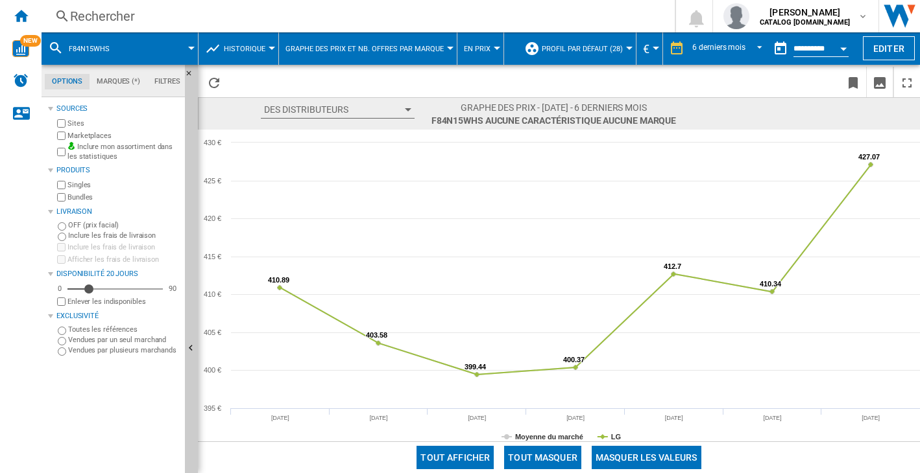
click at [108, 11] on div "Rechercher" at bounding box center [355, 16] width 571 height 18
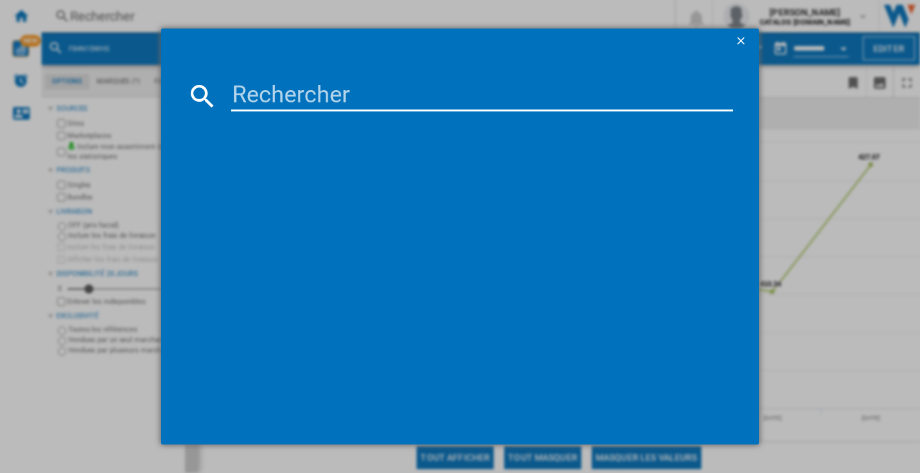
click at [293, 93] on input at bounding box center [482, 95] width 502 height 31
type input "WD90DG6B85BKU3"
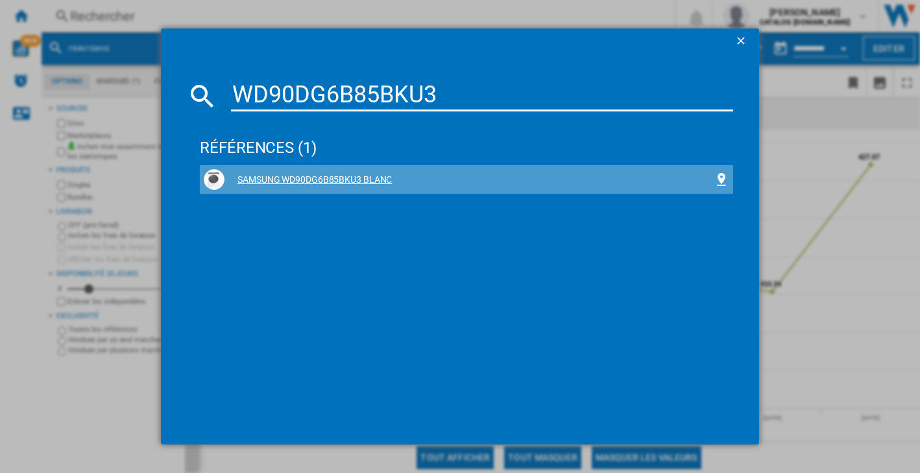
click at [298, 181] on div "SAMSUNG WD90DG6B85BKU3 BLANC" at bounding box center [468, 180] width 489 height 13
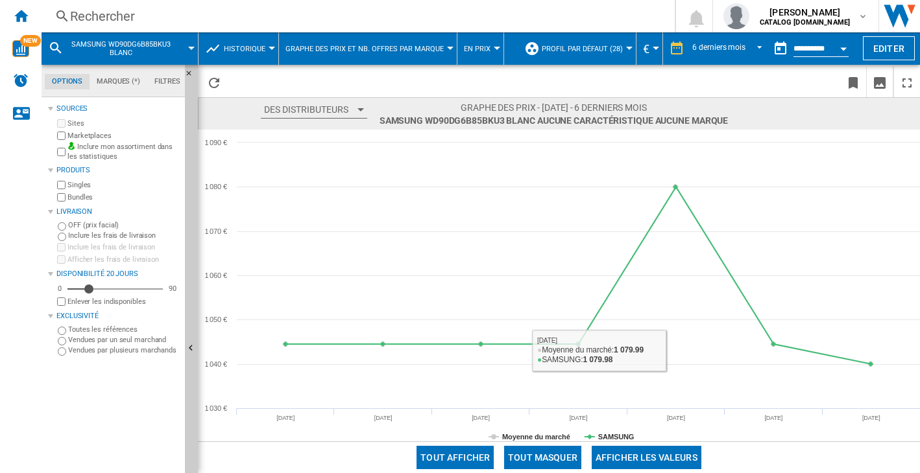
click at [655, 464] on button "Afficher les valeurs" at bounding box center [647, 457] width 110 height 23
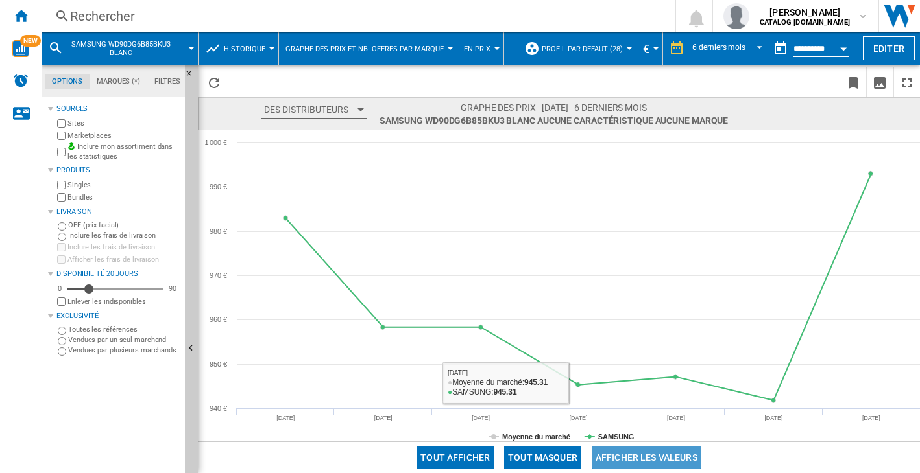
click at [676, 454] on button "Afficher les valeurs" at bounding box center [647, 457] width 110 height 23
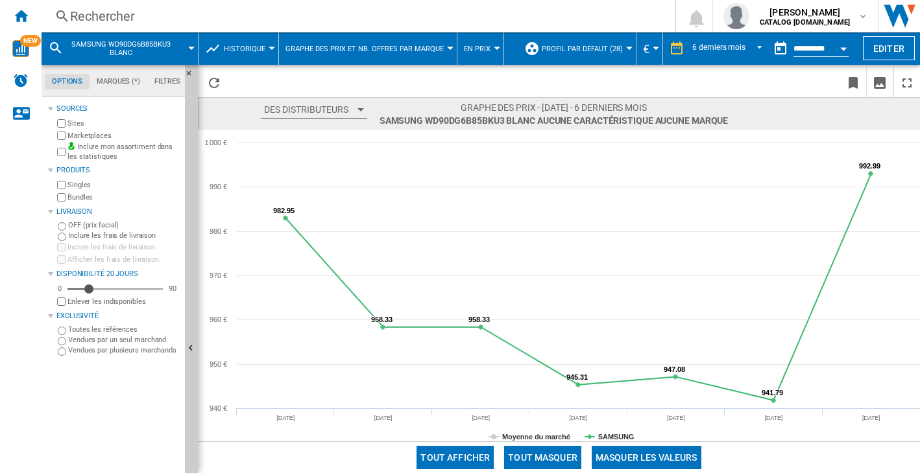
click at [132, 14] on div "Rechercher" at bounding box center [355, 16] width 571 height 18
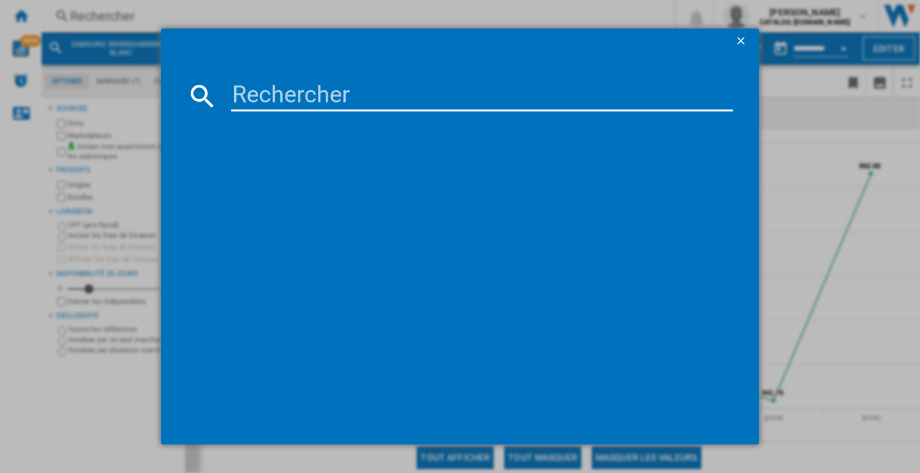
click at [287, 95] on input at bounding box center [482, 95] width 502 height 31
type input "F964R35WRS"
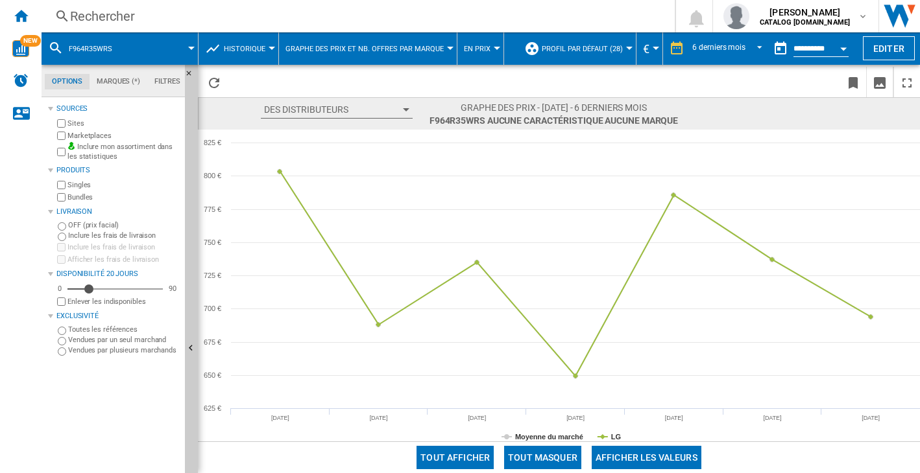
click at [60, 131] on div "Marketplaces" at bounding box center [116, 136] width 125 height 12
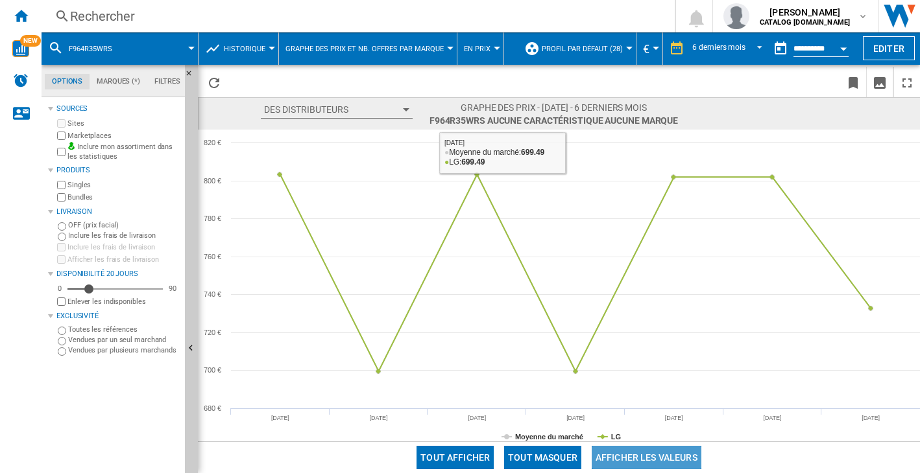
drag, startPoint x: 632, startPoint y: 458, endPoint x: 619, endPoint y: 406, distance: 53.3
click at [632, 458] on button "Afficher les valeurs" at bounding box center [647, 457] width 110 height 23
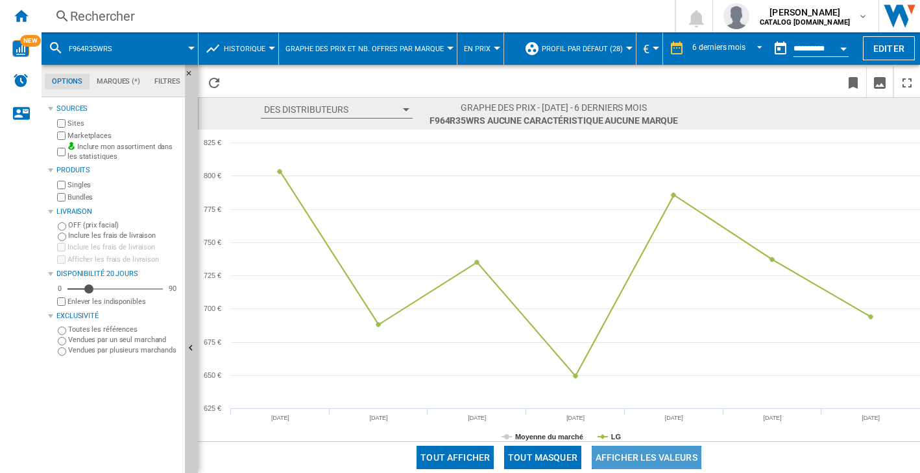
click at [665, 459] on button "Afficher les valeurs" at bounding box center [647, 457] width 110 height 23
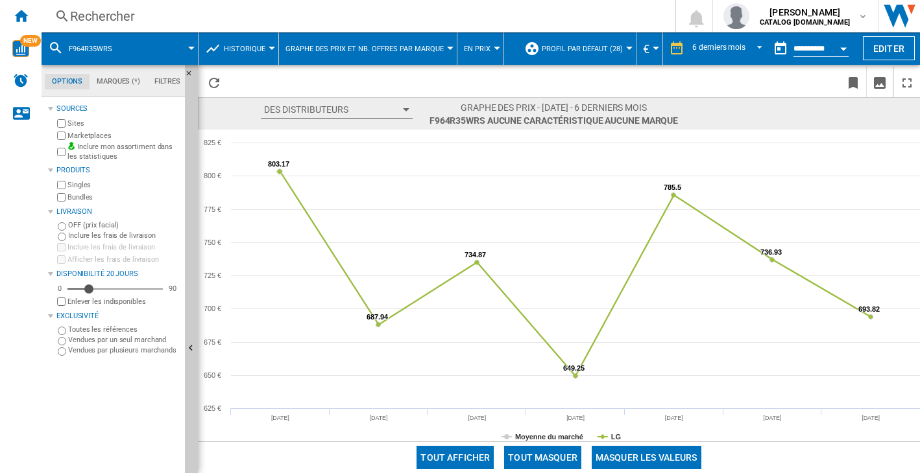
click at [311, 112] on button "Des Distributeurs" at bounding box center [337, 110] width 152 height 18
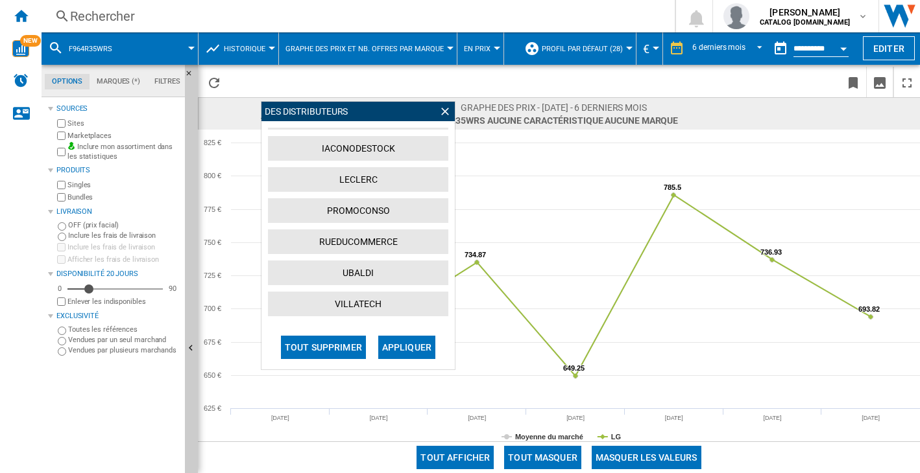
scroll to position [210, 0]
click at [355, 299] on button "VILLATECH" at bounding box center [358, 303] width 180 height 25
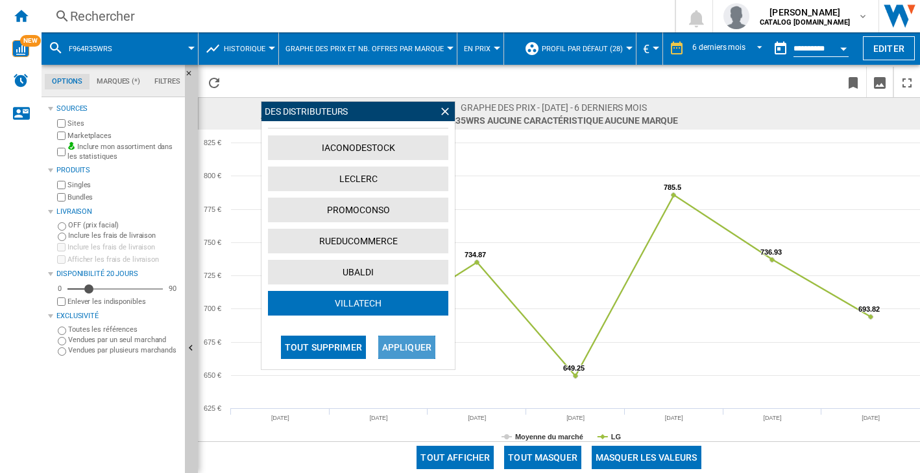
click at [398, 336] on button "Appliquer" at bounding box center [406, 347] width 57 height 23
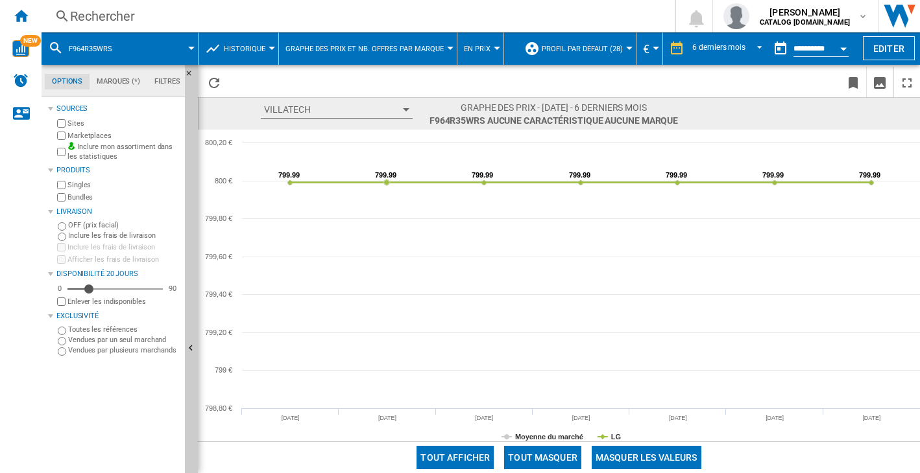
click at [338, 110] on button "VILLATECH" at bounding box center [337, 110] width 152 height 18
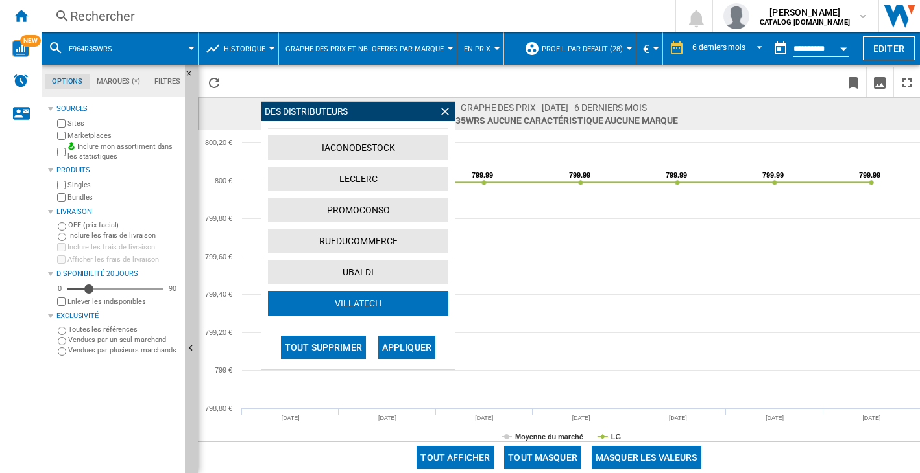
click at [320, 352] on button "Tout supprimer" at bounding box center [323, 347] width 85 height 23
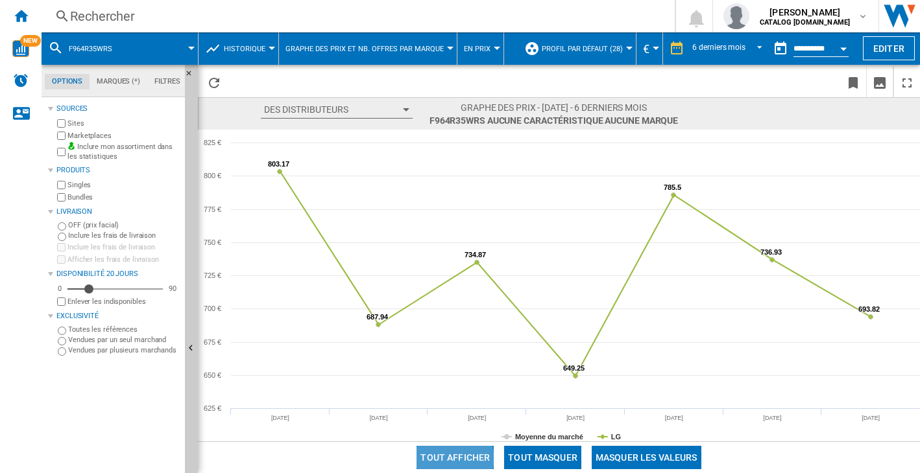
click at [441, 459] on button "Tout afficher" at bounding box center [454, 457] width 77 height 23
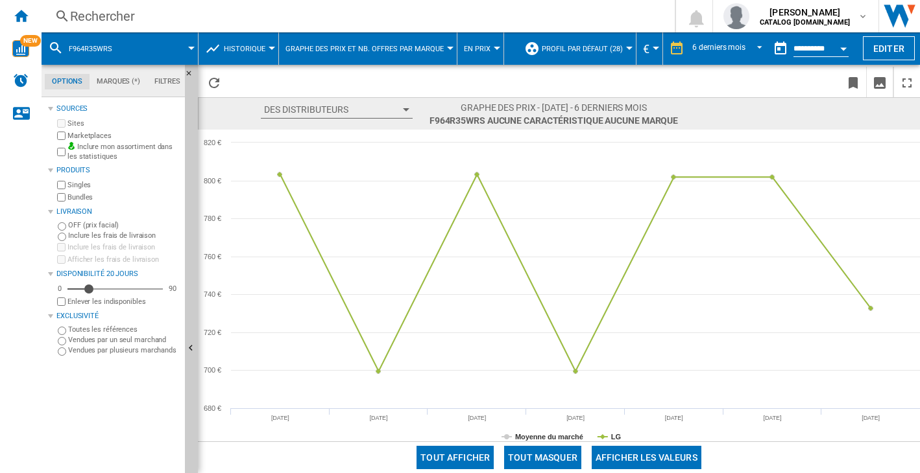
click at [121, 7] on div "Rechercher" at bounding box center [355, 16] width 571 height 18
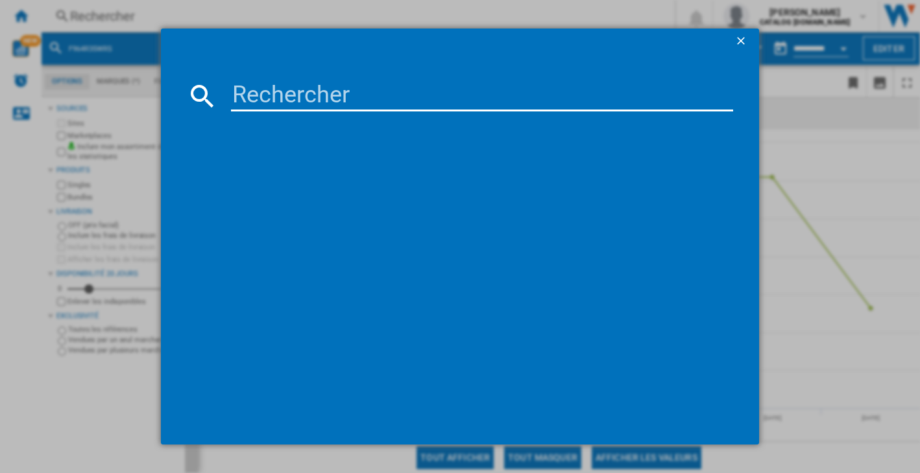
click at [313, 99] on input at bounding box center [482, 95] width 502 height 31
type input "WD90DG6B85BKU3"
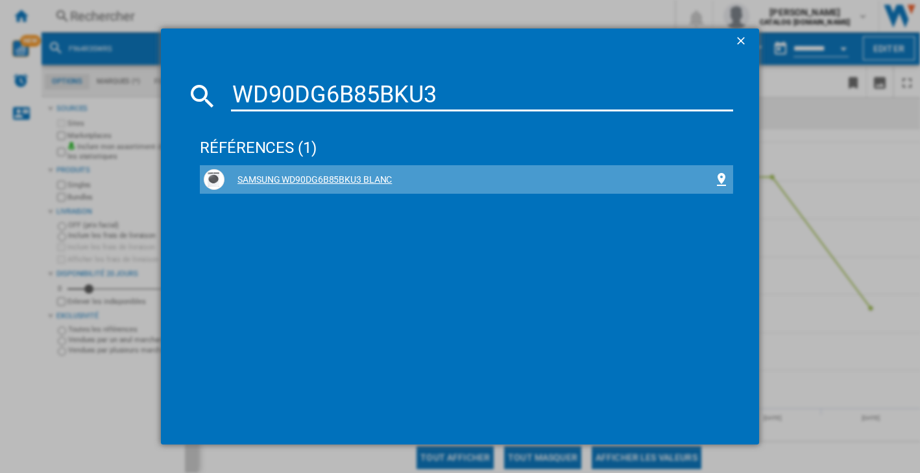
click at [337, 177] on div "SAMSUNG WD90DG6B85BKU3 BLANC" at bounding box center [468, 180] width 489 height 13
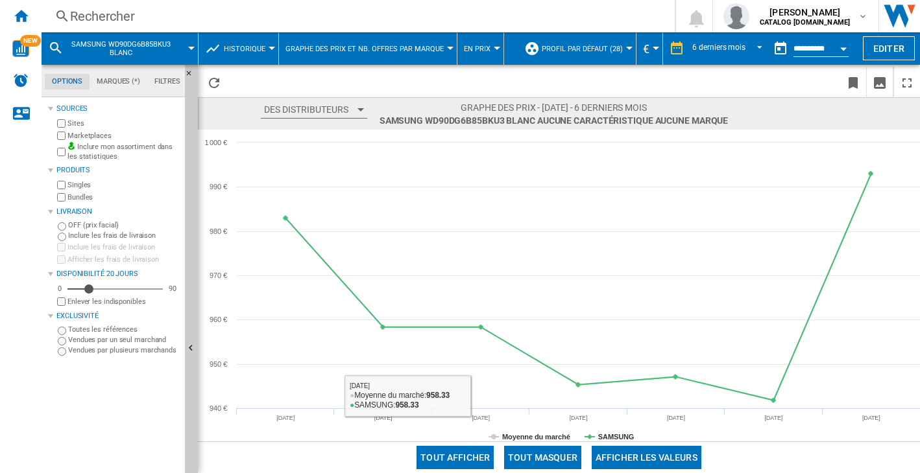
click at [673, 457] on button "Afficher les valeurs" at bounding box center [647, 457] width 110 height 23
